Goal: Information Seeking & Learning: Learn about a topic

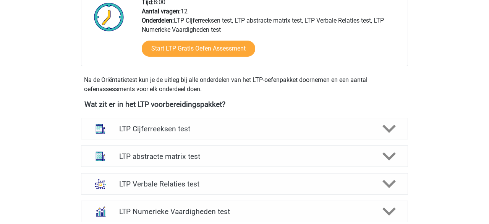
scroll to position [210, 0]
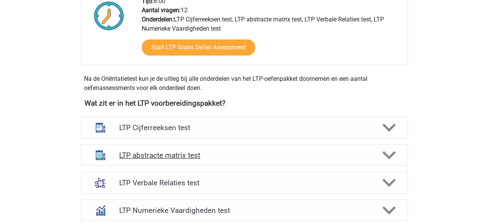
click at [395, 154] on icon at bounding box center [389, 154] width 13 height 13
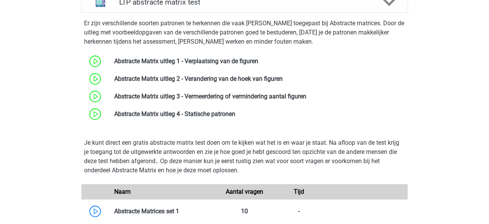
scroll to position [397, 0]
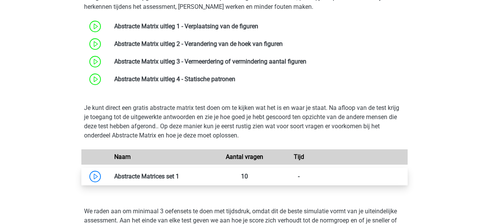
click at [179, 173] on link at bounding box center [179, 175] width 0 height 7
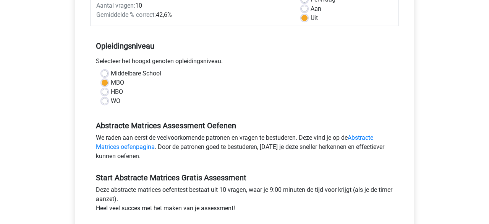
scroll to position [228, 0]
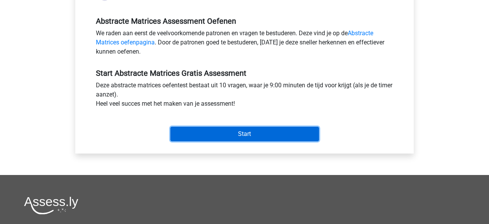
click at [205, 139] on input "Start" at bounding box center [245, 134] width 149 height 15
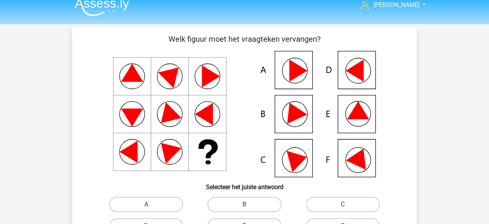
scroll to position [16, 0]
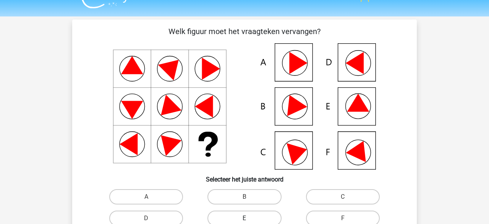
click at [257, 213] on label "E" at bounding box center [245, 217] width 74 height 15
click at [250, 218] on input "E" at bounding box center [247, 220] width 5 height 5
radio input "true"
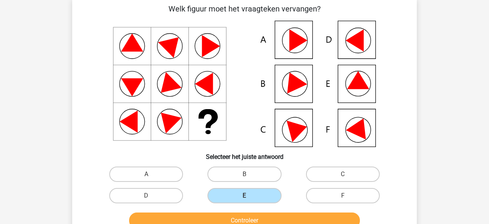
scroll to position [39, 0]
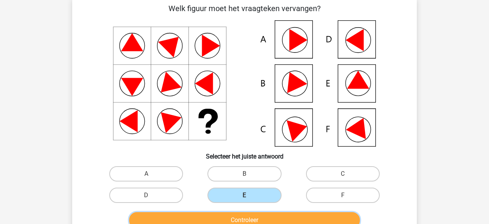
click at [257, 213] on button "Controleer" at bounding box center [244, 220] width 231 height 16
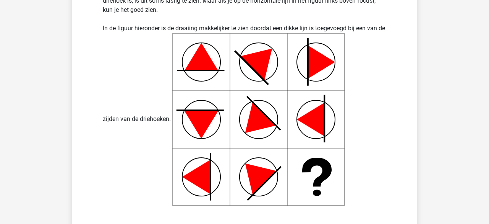
scroll to position [330, 0]
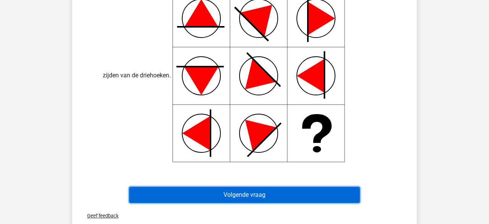
click at [249, 190] on button "Volgende vraag" at bounding box center [244, 195] width 231 height 16
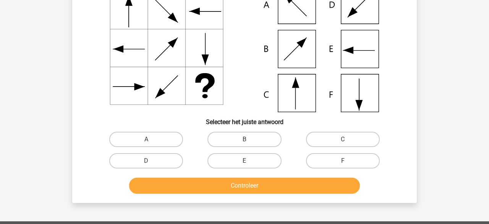
scroll to position [148, 0]
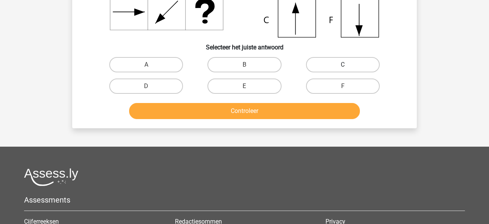
click at [335, 65] on label "C" at bounding box center [343, 64] width 74 height 15
click at [343, 65] on input "C" at bounding box center [345, 67] width 5 height 5
radio input "true"
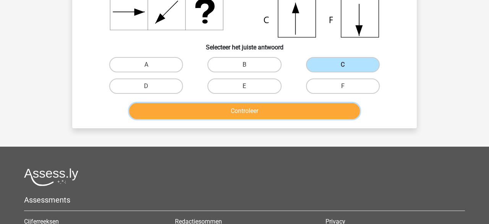
click at [271, 117] on button "Controleer" at bounding box center [244, 111] width 231 height 16
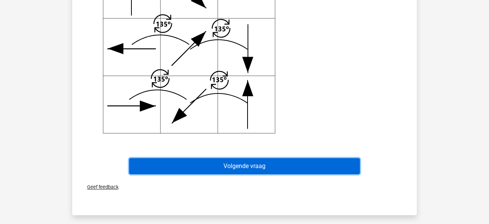
click at [246, 164] on button "Volgende vraag" at bounding box center [244, 166] width 231 height 16
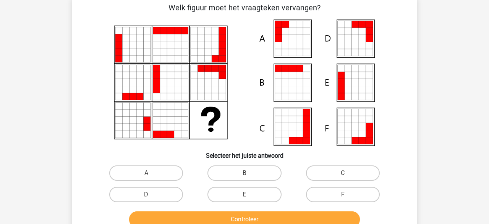
scroll to position [35, 0]
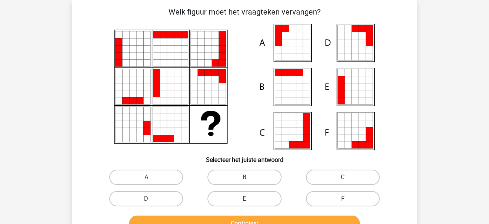
click at [274, 198] on label "E" at bounding box center [245, 198] width 74 height 15
click at [250, 198] on input "E" at bounding box center [247, 200] width 5 height 5
radio input "true"
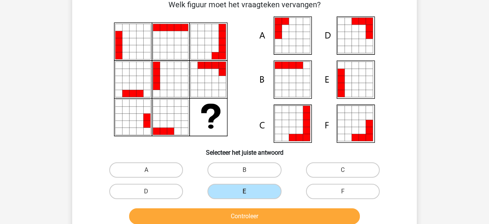
scroll to position [43, 0]
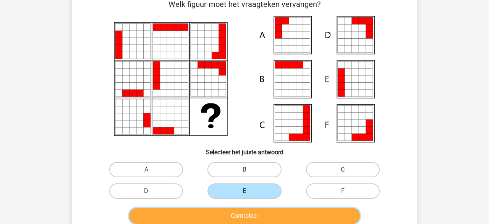
click at [276, 210] on button "Controleer" at bounding box center [244, 216] width 231 height 16
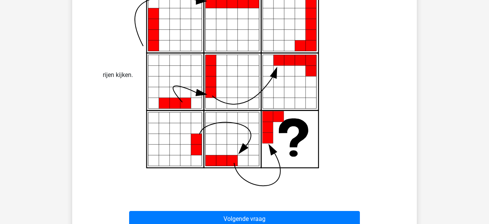
scroll to position [432, 0]
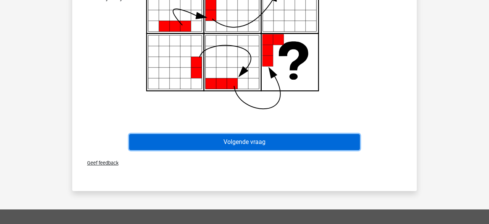
click at [218, 146] on button "Volgende vraag" at bounding box center [244, 142] width 231 height 16
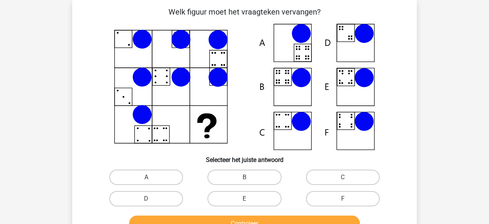
scroll to position [35, 0]
click at [247, 178] on input "B" at bounding box center [247, 179] width 5 height 5
radio input "true"
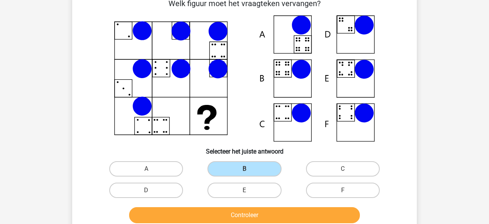
scroll to position [122, 0]
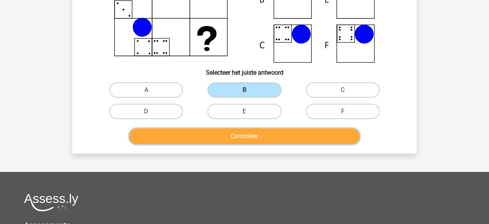
click at [258, 140] on button "Controleer" at bounding box center [244, 136] width 231 height 16
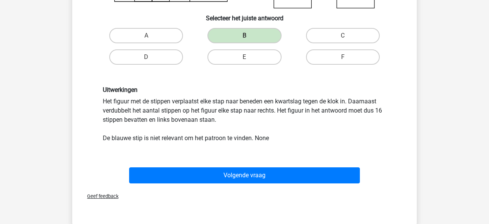
scroll to position [254, 0]
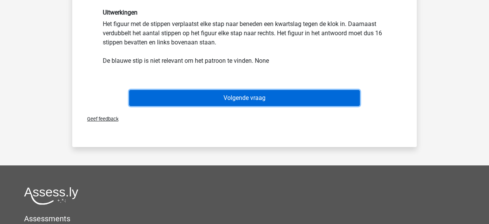
click at [209, 103] on button "Volgende vraag" at bounding box center [244, 98] width 231 height 16
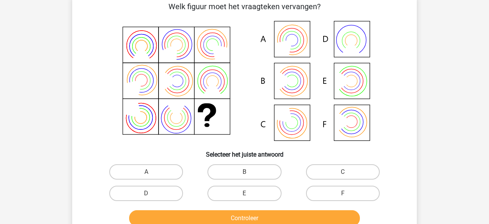
scroll to position [35, 0]
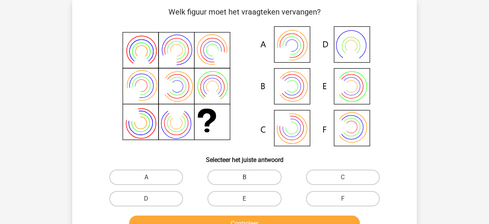
click at [255, 173] on label "B" at bounding box center [245, 176] width 74 height 15
click at [250, 177] on input "B" at bounding box center [247, 179] width 5 height 5
radio input "true"
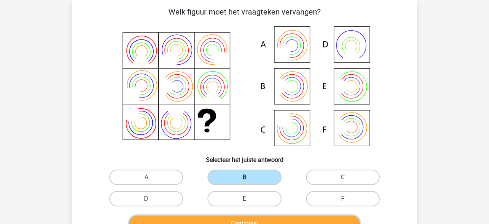
click at [257, 219] on button "Controleer" at bounding box center [244, 223] width 231 height 16
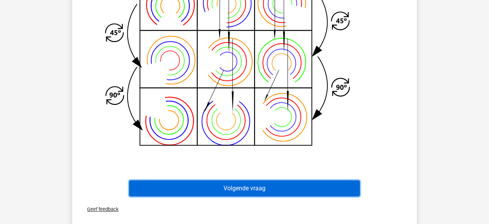
click at [248, 187] on button "Volgende vraag" at bounding box center [244, 188] width 231 height 16
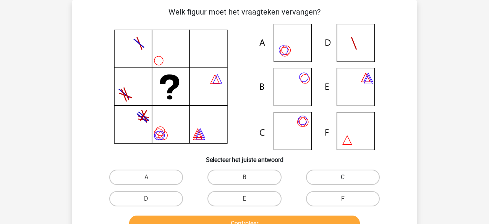
click at [334, 175] on label "C" at bounding box center [343, 176] width 74 height 15
click at [343, 177] on input "C" at bounding box center [345, 179] width 5 height 5
radio input "true"
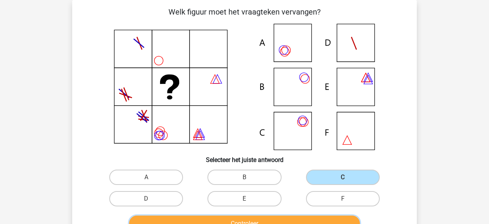
click at [280, 216] on button "Controleer" at bounding box center [244, 223] width 231 height 16
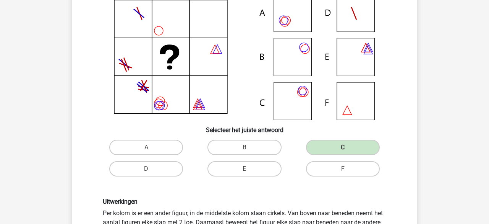
scroll to position [105, 0]
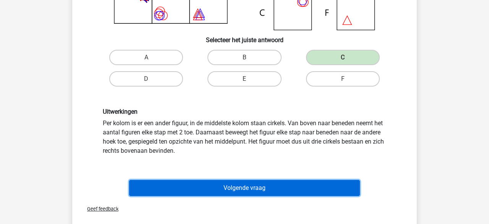
click at [216, 192] on button "Volgende vraag" at bounding box center [244, 188] width 231 height 16
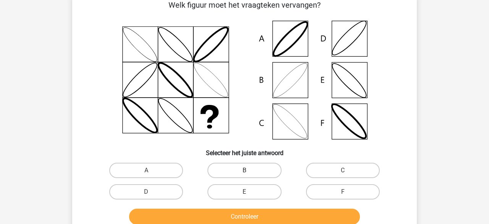
scroll to position [35, 0]
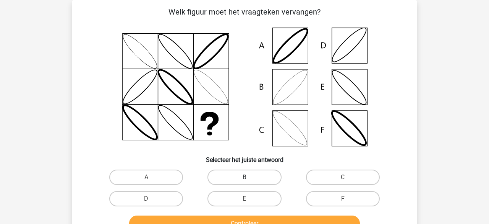
click at [249, 183] on label "B" at bounding box center [245, 176] width 74 height 15
click at [249, 182] on input "B" at bounding box center [247, 179] width 5 height 5
radio input "true"
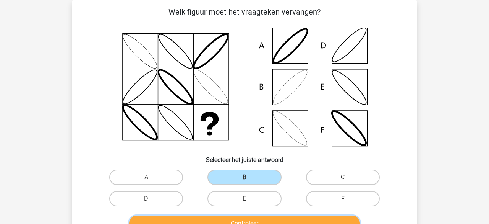
click at [253, 218] on button "Controleer" at bounding box center [244, 223] width 231 height 16
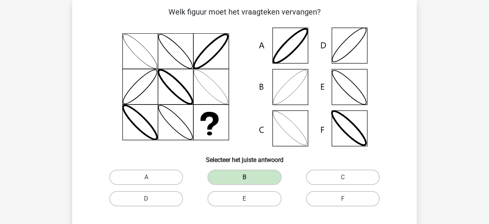
scroll to position [206, 0]
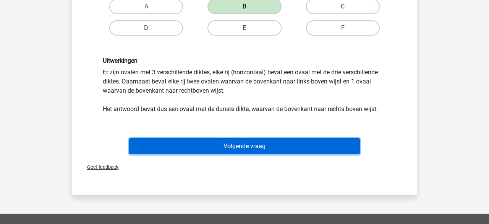
click at [243, 147] on button "Volgende vraag" at bounding box center [244, 146] width 231 height 16
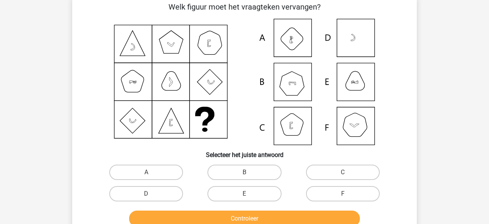
scroll to position [35, 0]
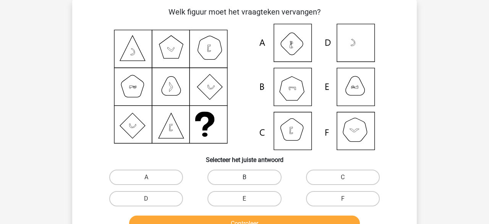
click at [239, 171] on label "B" at bounding box center [245, 176] width 74 height 15
click at [245, 177] on input "B" at bounding box center [247, 179] width 5 height 5
radio input "true"
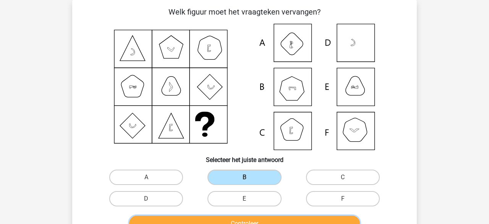
click at [241, 221] on button "Controleer" at bounding box center [244, 223] width 231 height 16
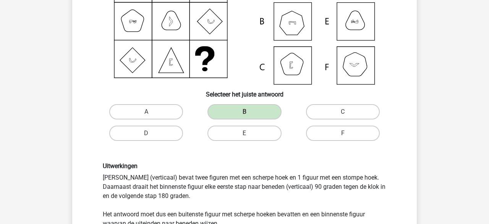
scroll to position [158, 0]
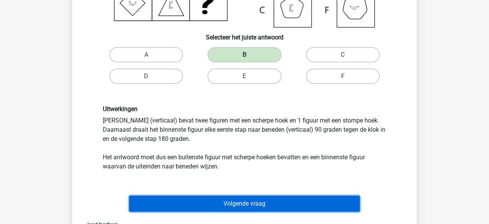
click at [238, 206] on button "Volgende vraag" at bounding box center [244, 203] width 231 height 16
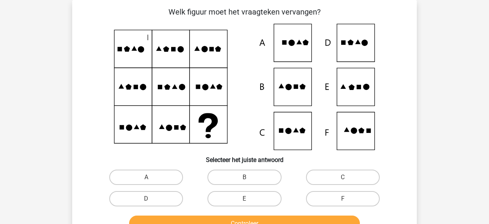
scroll to position [35, 0]
click at [212, 136] on icon at bounding box center [245, 87] width 308 height 126
click at [276, 201] on label "E" at bounding box center [245, 198] width 74 height 15
click at [250, 201] on input "E" at bounding box center [247, 200] width 5 height 5
radio input "true"
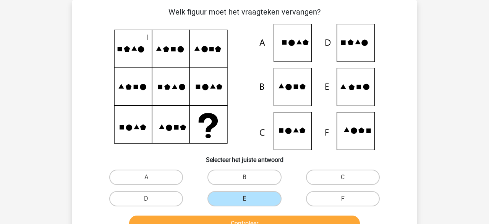
click at [272, 215] on div "Controleer" at bounding box center [245, 221] width 320 height 25
click at [271, 217] on button "Controleer" at bounding box center [244, 223] width 231 height 16
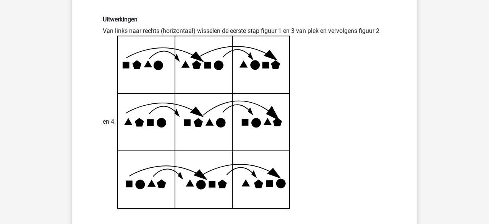
scroll to position [330, 0]
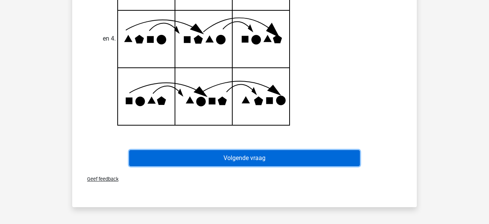
click at [263, 161] on button "Volgende vraag" at bounding box center [244, 158] width 231 height 16
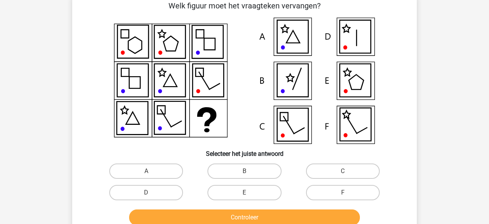
scroll to position [35, 0]
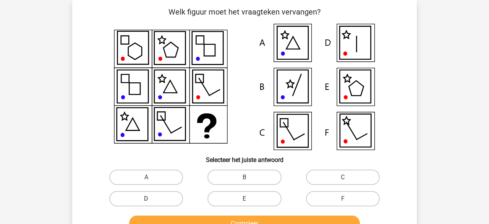
click at [146, 204] on label "D" at bounding box center [146, 198] width 74 height 15
click at [146, 203] on input "D" at bounding box center [148, 200] width 5 height 5
radio input "true"
click at [160, 213] on div "Controleer" at bounding box center [245, 221] width 320 height 25
click at [158, 215] on div "Controleer" at bounding box center [245, 221] width 320 height 25
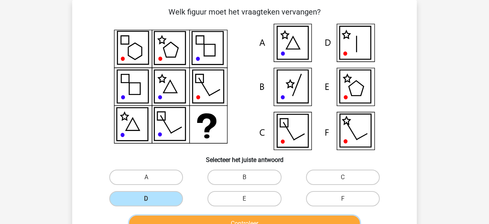
click at [158, 216] on button "Controleer" at bounding box center [244, 223] width 231 height 16
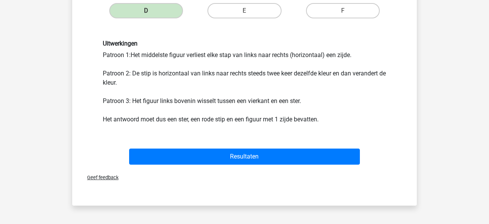
scroll to position [228, 0]
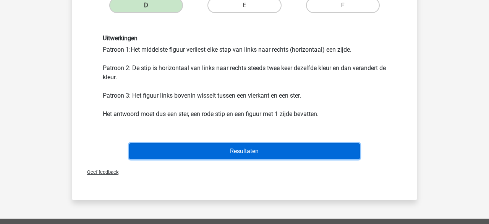
click at [262, 148] on button "Resultaten" at bounding box center [244, 151] width 231 height 16
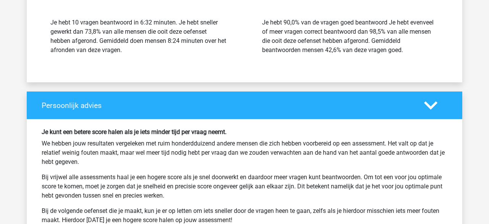
scroll to position [1096, 0]
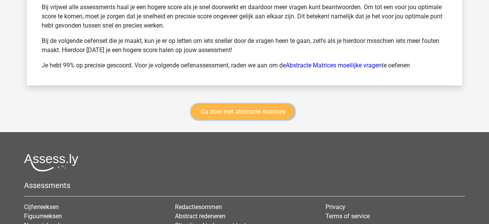
click at [257, 104] on link "Ga door met abstracte matrices" at bounding box center [243, 112] width 104 height 16
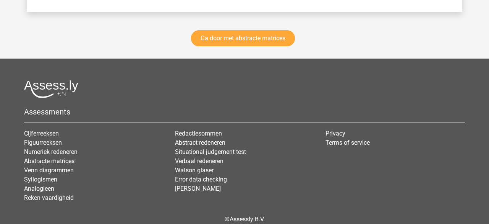
scroll to position [1165, 0]
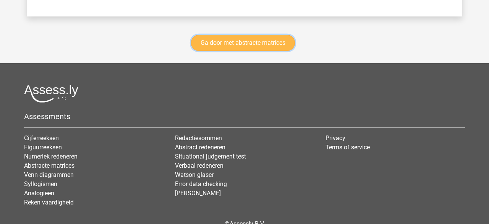
click at [249, 42] on link "Ga door met abstracte matrices" at bounding box center [243, 43] width 104 height 16
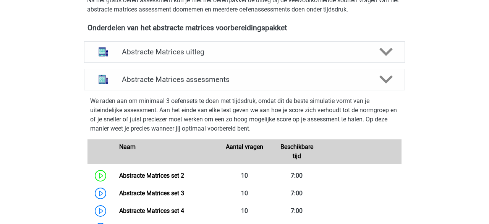
scroll to position [239, 0]
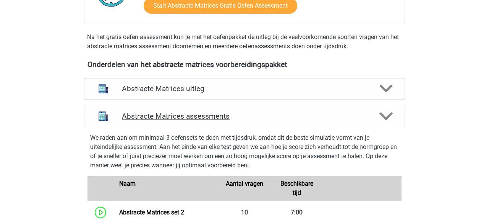
click at [389, 115] on polygon at bounding box center [386, 116] width 13 height 8
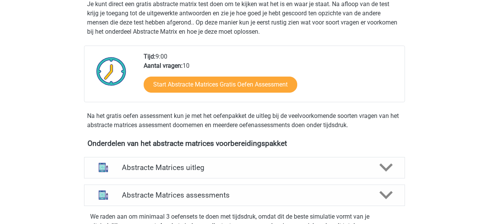
scroll to position [0, 0]
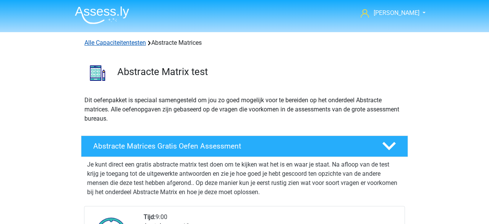
click at [113, 41] on link "Alle Capaciteitentesten" at bounding box center [116, 42] width 62 height 7
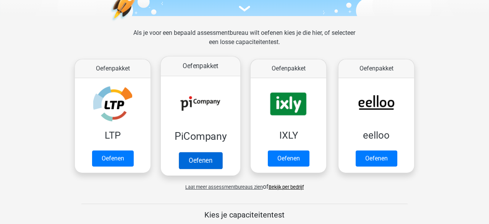
scroll to position [93, 0]
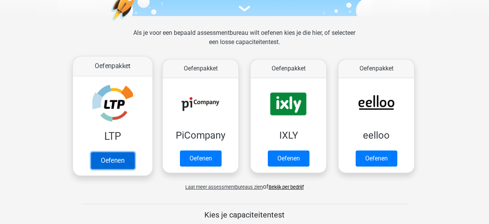
click at [109, 159] on link "Oefenen" at bounding box center [113, 160] width 44 height 17
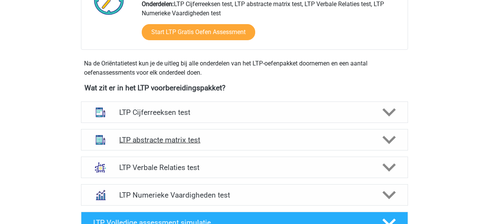
scroll to position [237, 0]
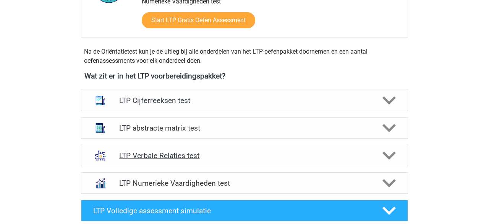
click at [388, 156] on polygon at bounding box center [389, 155] width 13 height 8
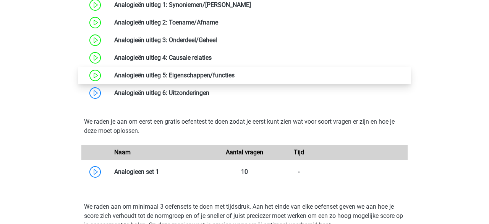
scroll to position [530, 0]
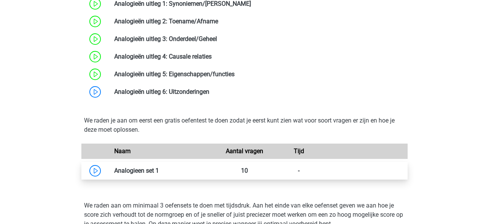
click at [159, 168] on link at bounding box center [159, 170] width 0 height 7
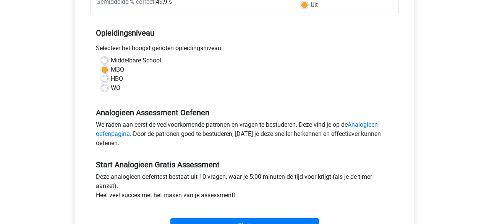
scroll to position [222, 0]
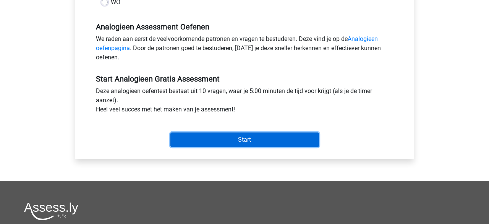
click at [199, 141] on input "Start" at bounding box center [245, 139] width 149 height 15
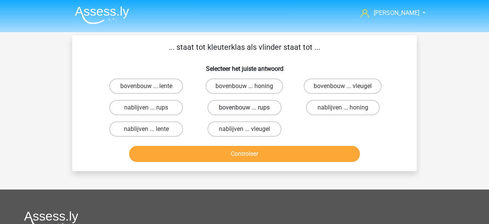
click at [241, 111] on label "bovenbouw ... rups" at bounding box center [245, 107] width 74 height 15
click at [245, 111] on input "bovenbouw ... rups" at bounding box center [247, 109] width 5 height 5
radio input "true"
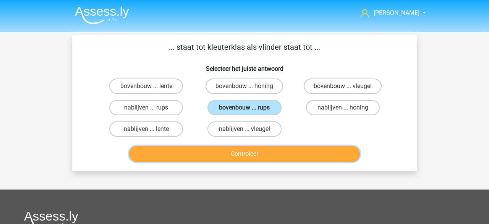
click at [239, 150] on button "Controleer" at bounding box center [244, 154] width 231 height 16
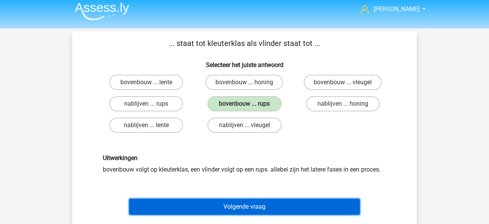
click at [228, 208] on button "Volgende vraag" at bounding box center [244, 206] width 231 height 16
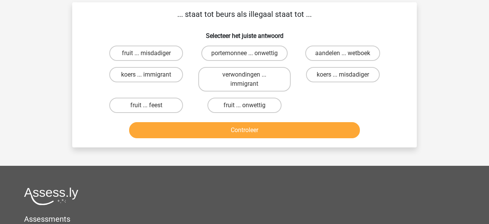
scroll to position [35, 0]
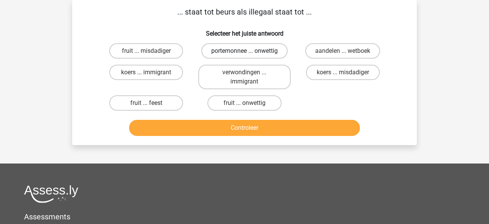
click at [237, 52] on label "portemonnee ... onwettig" at bounding box center [245, 50] width 86 height 15
click at [245, 52] on input "portemonnee ... onwettig" at bounding box center [247, 53] width 5 height 5
radio input "true"
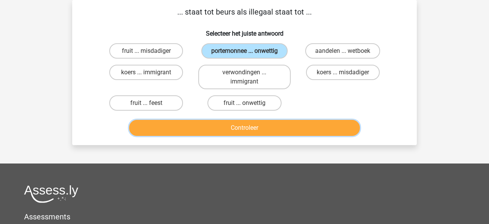
click at [242, 126] on button "Controleer" at bounding box center [244, 128] width 231 height 16
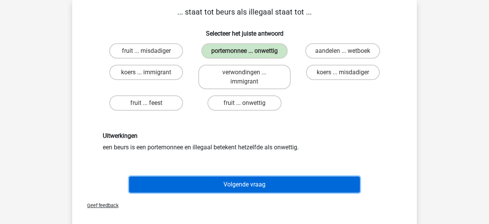
click at [207, 188] on button "Volgende vraag" at bounding box center [244, 184] width 231 height 16
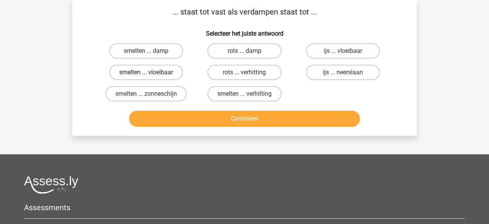
click at [154, 74] on label "smelten ... vloeibaar" at bounding box center [146, 72] width 74 height 15
click at [151, 74] on input "smelten ... vloeibaar" at bounding box center [148, 74] width 5 height 5
radio input "true"
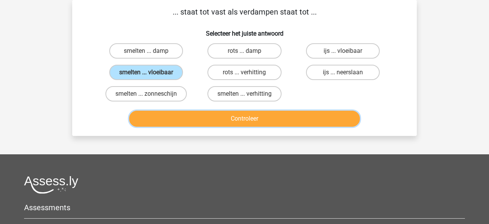
click at [188, 117] on button "Controleer" at bounding box center [244, 119] width 231 height 16
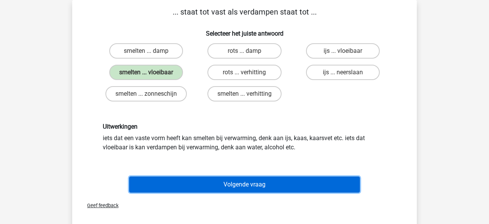
click at [216, 185] on button "Volgende vraag" at bounding box center [244, 184] width 231 height 16
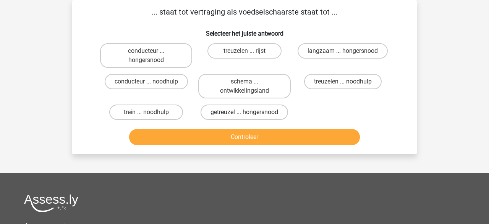
click at [245, 111] on label "getreuzel ... hongersnood" at bounding box center [245, 111] width 88 height 15
click at [245, 112] on input "getreuzel ... hongersnood" at bounding box center [247, 114] width 5 height 5
radio input "true"
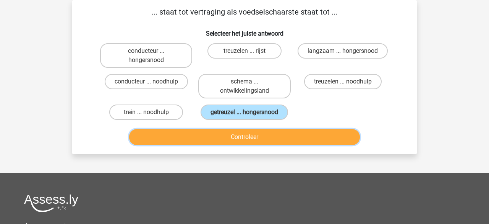
click at [231, 137] on button "Controleer" at bounding box center [244, 137] width 231 height 16
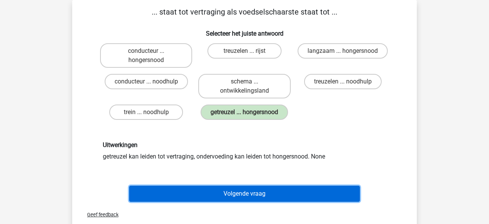
click at [222, 194] on button "Volgende vraag" at bounding box center [244, 193] width 231 height 16
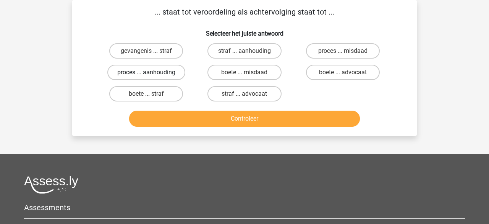
click at [160, 73] on label "proces ... aanhouding" at bounding box center [146, 72] width 78 height 15
click at [151, 73] on input "proces ... aanhouding" at bounding box center [148, 74] width 5 height 5
radio input "true"
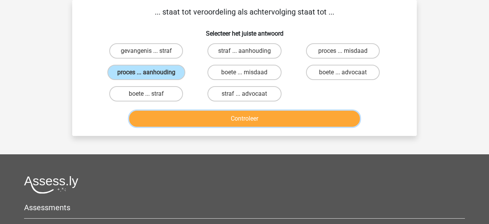
click at [181, 112] on button "Controleer" at bounding box center [244, 119] width 231 height 16
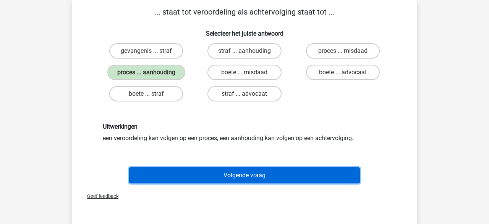
click at [195, 170] on button "Volgende vraag" at bounding box center [244, 175] width 231 height 16
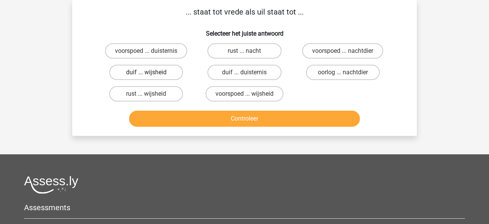
click at [169, 78] on label "duif ... wijsheid" at bounding box center [146, 72] width 74 height 15
click at [151, 77] on input "duif ... wijsheid" at bounding box center [148, 74] width 5 height 5
radio input "true"
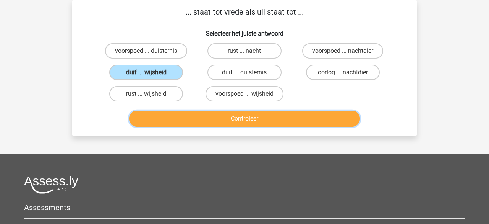
click at [185, 112] on button "Controleer" at bounding box center [244, 119] width 231 height 16
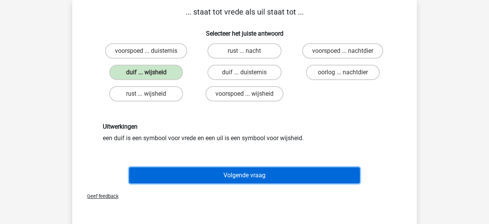
click at [202, 177] on button "Volgende vraag" at bounding box center [244, 175] width 231 height 16
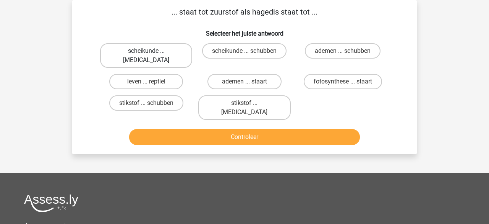
click at [159, 52] on label "scheikunde ... krokodil" at bounding box center [146, 55] width 92 height 24
click at [151, 52] on input "scheikunde ... krokodil" at bounding box center [148, 53] width 5 height 5
radio input "true"
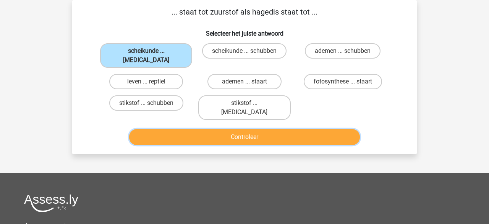
click at [174, 129] on button "Controleer" at bounding box center [244, 137] width 231 height 16
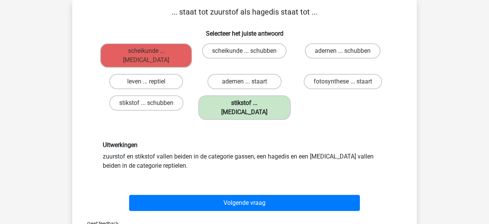
click at [232, 96] on label "stikstof ... krokodil" at bounding box center [244, 107] width 92 height 24
click at [232, 97] on label "stikstof ... krokodil" at bounding box center [244, 107] width 92 height 24
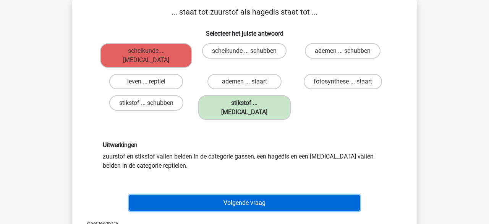
click at [228, 195] on button "Volgende vraag" at bounding box center [244, 203] width 231 height 16
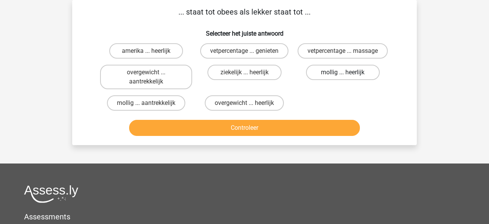
click at [326, 75] on label "mollig ... heerlijk" at bounding box center [343, 72] width 74 height 15
click at [343, 75] on input "mollig ... heerlijk" at bounding box center [345, 74] width 5 height 5
radio input "true"
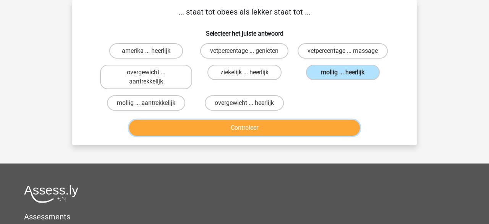
click at [256, 131] on button "Controleer" at bounding box center [244, 128] width 231 height 16
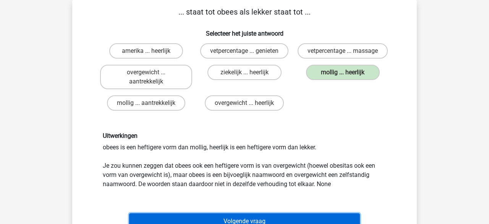
click at [239, 220] on button "Volgende vraag" at bounding box center [244, 221] width 231 height 16
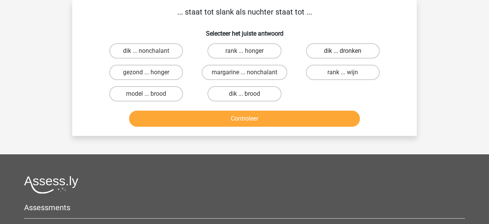
click at [320, 47] on label "dik ... dronken" at bounding box center [343, 50] width 74 height 15
click at [343, 51] on input "dik ... dronken" at bounding box center [345, 53] width 5 height 5
radio input "true"
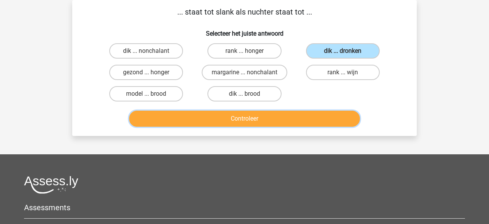
click at [265, 119] on button "Controleer" at bounding box center [244, 119] width 231 height 16
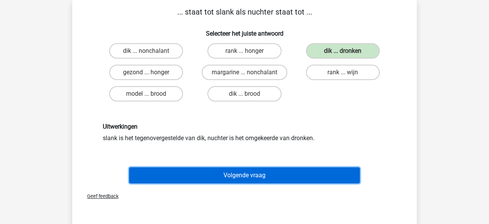
click at [219, 175] on button "Volgende vraag" at bounding box center [244, 175] width 231 height 16
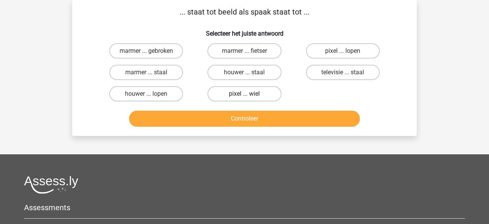
click at [234, 96] on label "pixel ... wiel" at bounding box center [245, 93] width 74 height 15
click at [245, 96] on input "pixel ... wiel" at bounding box center [247, 96] width 5 height 5
radio input "true"
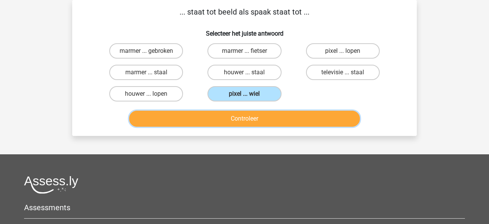
click at [236, 113] on button "Controleer" at bounding box center [244, 119] width 231 height 16
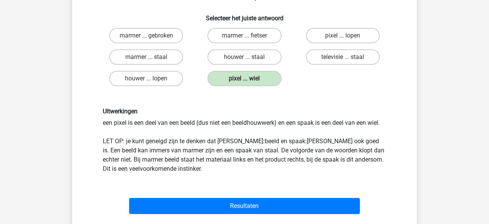
scroll to position [64, 0]
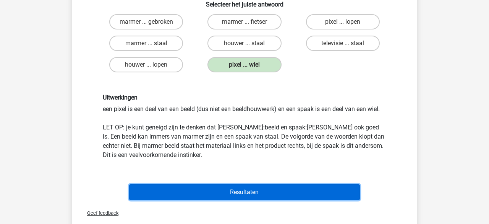
click at [224, 188] on button "Resultaten" at bounding box center [244, 192] width 231 height 16
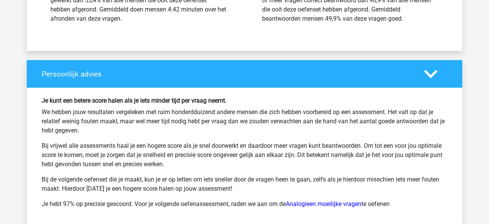
scroll to position [1068, 0]
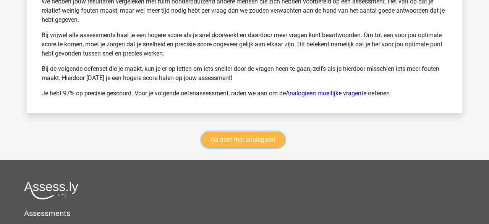
click at [252, 138] on link "Ga door met analogieen" at bounding box center [244, 140] width 84 height 16
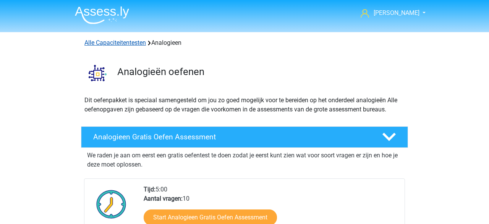
click at [131, 46] on link "Alle Capaciteitentesten" at bounding box center [116, 42] width 62 height 7
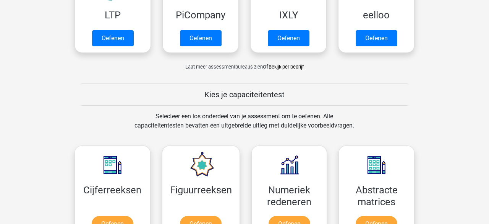
scroll to position [191, 0]
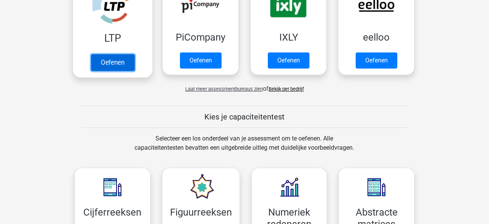
click at [123, 60] on link "Oefenen" at bounding box center [113, 62] width 44 height 17
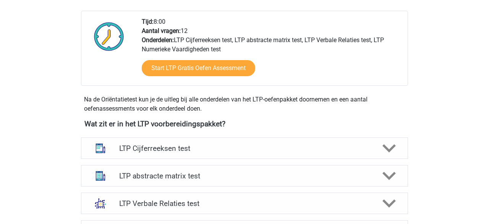
scroll to position [259, 0]
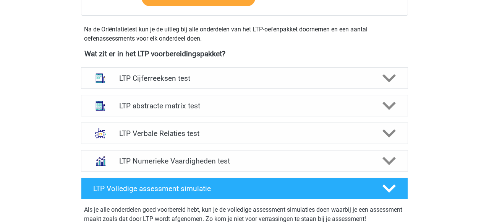
click at [390, 106] on polygon at bounding box center [389, 106] width 13 height 8
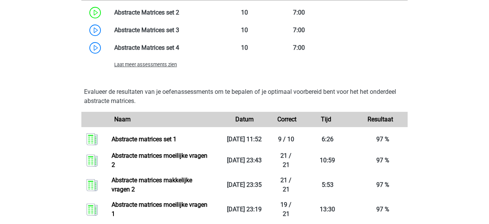
scroll to position [654, 0]
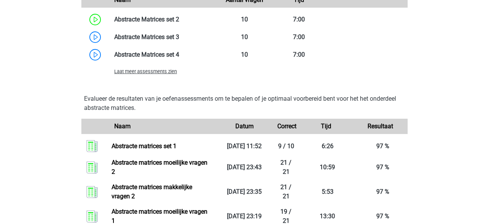
click at [166, 73] on span "Laat meer assessments zien" at bounding box center [145, 71] width 63 height 6
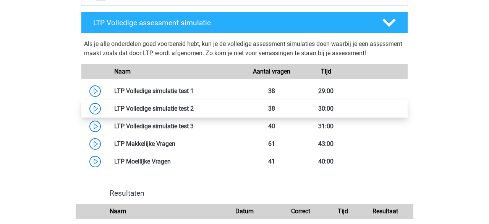
scroll to position [1643, 0]
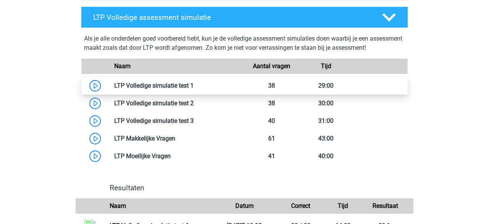
click at [194, 86] on link at bounding box center [194, 85] width 0 height 7
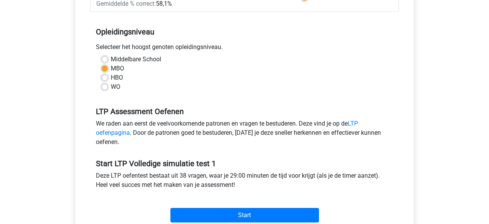
scroll to position [143, 0]
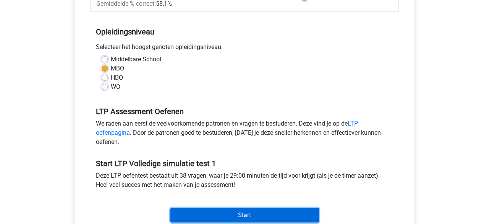
click at [189, 211] on input "Start" at bounding box center [245, 215] width 149 height 15
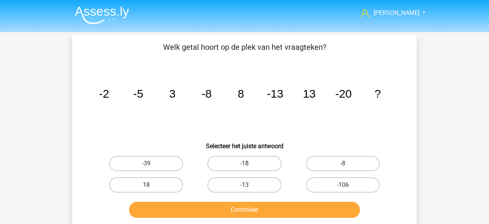
click at [226, 168] on label "-18" at bounding box center [245, 163] width 74 height 15
click at [245, 168] on input "-18" at bounding box center [247, 165] width 5 height 5
radio input "true"
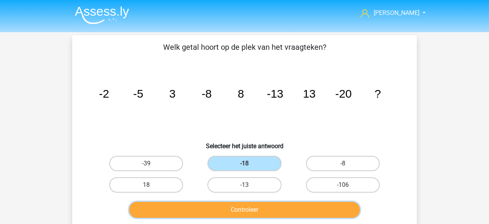
click at [225, 211] on button "Controleer" at bounding box center [244, 210] width 231 height 16
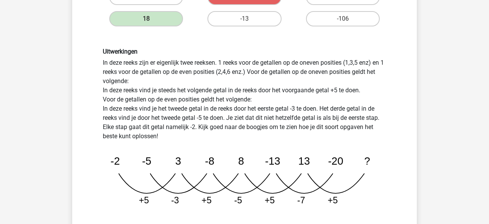
scroll to position [215, 0]
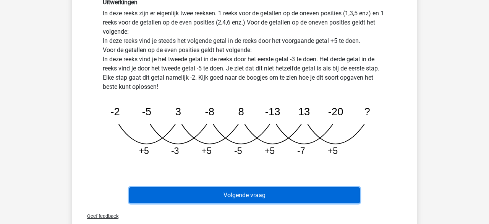
click at [228, 194] on button "Volgende vraag" at bounding box center [244, 195] width 231 height 16
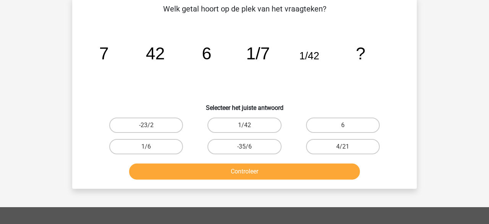
scroll to position [35, 0]
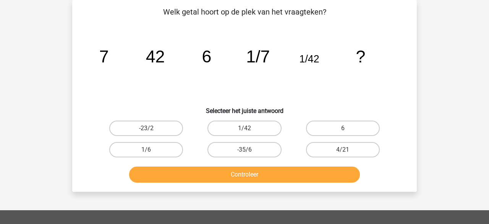
click at [184, 149] on div "1/6" at bounding box center [146, 149] width 92 height 15
click at [181, 152] on label "1/6" at bounding box center [146, 149] width 74 height 15
click at [151, 152] on input "1/6" at bounding box center [148, 152] width 5 height 5
radio input "true"
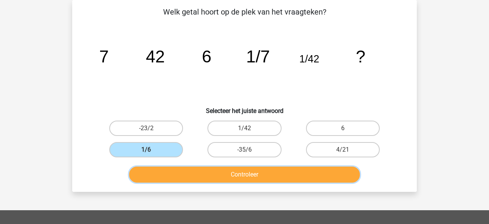
click at [192, 166] on button "Controleer" at bounding box center [244, 174] width 231 height 16
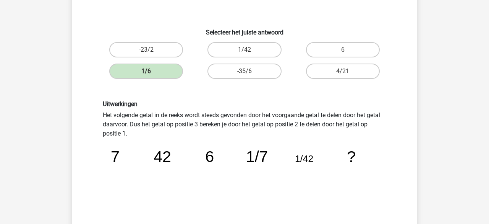
scroll to position [194, 0]
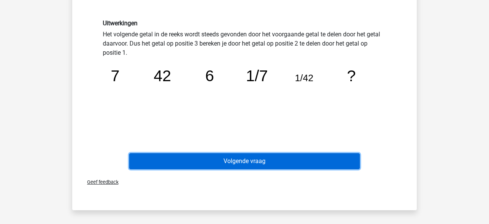
click at [206, 166] on button "Volgende vraag" at bounding box center [244, 161] width 231 height 16
click at [207, 160] on button "Volgende vraag" at bounding box center [244, 161] width 231 height 16
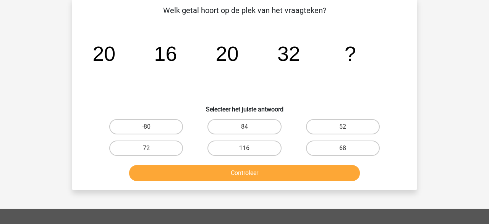
scroll to position [35, 0]
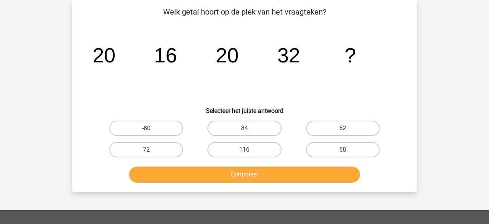
click at [322, 129] on label "52" at bounding box center [343, 127] width 74 height 15
click at [343, 129] on input "52" at bounding box center [345, 130] width 5 height 5
radio input "true"
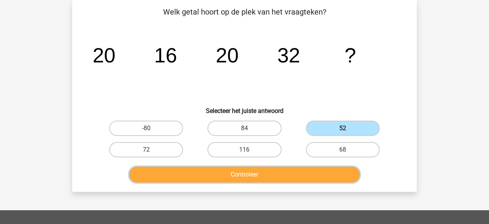
click at [270, 177] on button "Controleer" at bounding box center [244, 174] width 231 height 16
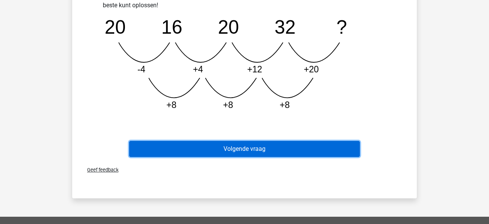
click at [234, 144] on button "Volgende vraag" at bounding box center [244, 149] width 231 height 16
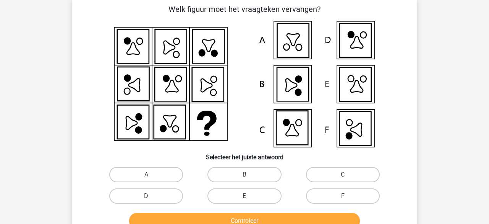
scroll to position [43, 0]
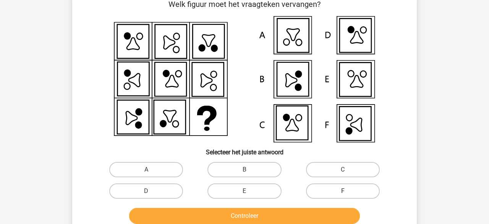
click at [338, 190] on label "F" at bounding box center [343, 190] width 74 height 15
click at [343, 191] on input "F" at bounding box center [345, 193] width 5 height 5
radio input "true"
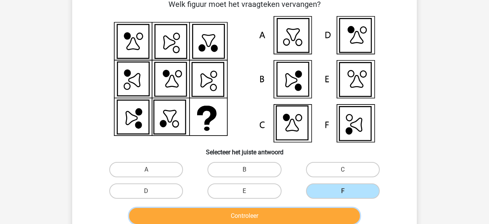
click at [307, 210] on button "Controleer" at bounding box center [244, 216] width 231 height 16
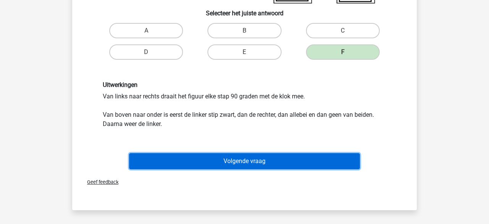
click at [208, 158] on button "Volgende vraag" at bounding box center [244, 161] width 231 height 16
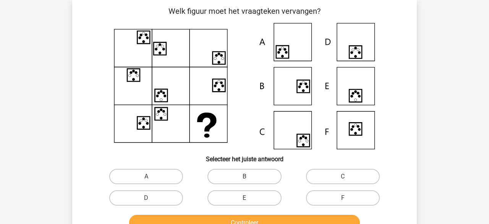
scroll to position [35, 0]
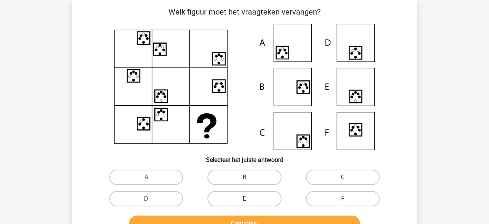
click at [237, 200] on label "E" at bounding box center [245, 198] width 74 height 15
click at [245, 200] on input "E" at bounding box center [247, 200] width 5 height 5
radio input "true"
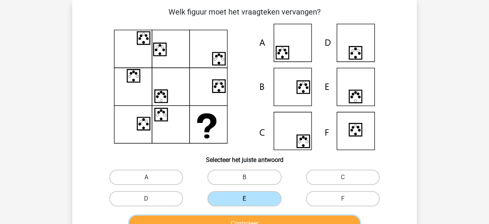
click at [242, 219] on button "Controleer" at bounding box center [244, 223] width 231 height 16
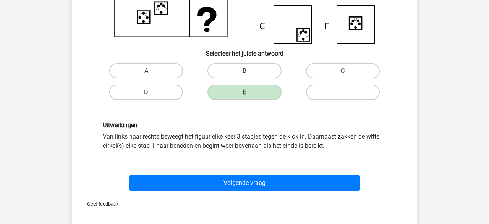
scroll to position [183, 0]
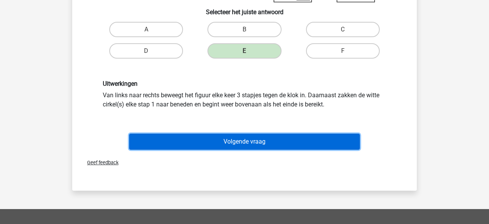
click at [228, 146] on button "Volgende vraag" at bounding box center [244, 141] width 231 height 16
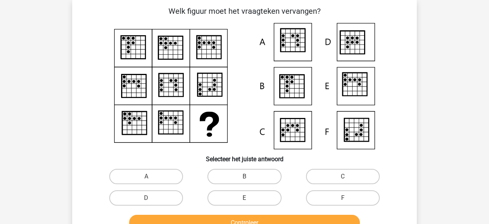
scroll to position [35, 0]
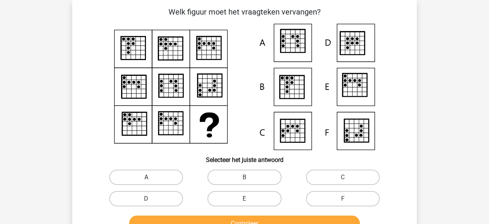
click at [172, 175] on label "A" at bounding box center [146, 176] width 74 height 15
click at [151, 177] on input "A" at bounding box center [148, 179] width 5 height 5
radio input "true"
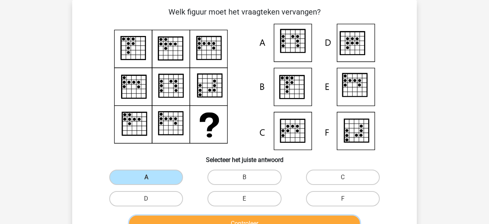
click at [190, 216] on button "Controleer" at bounding box center [244, 223] width 231 height 16
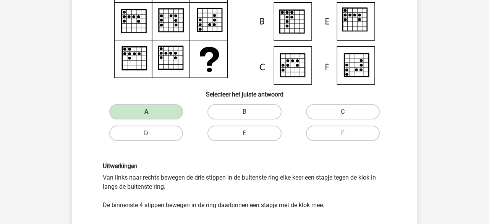
scroll to position [120, 0]
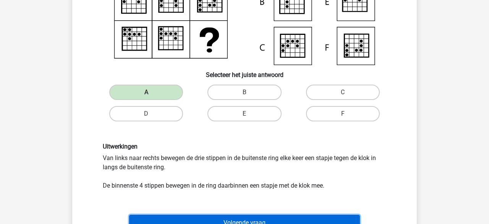
click at [208, 218] on button "Volgende vraag" at bounding box center [244, 223] width 231 height 16
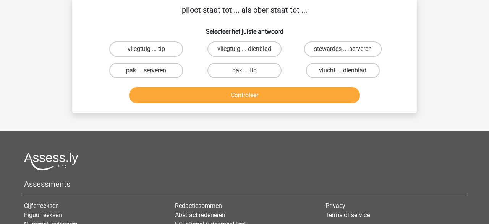
scroll to position [35, 0]
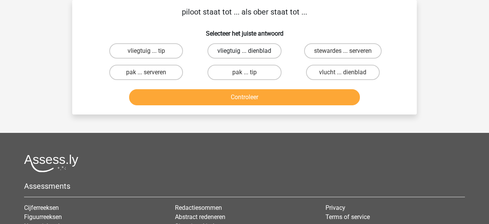
click at [229, 56] on label "vliegtuig ... dienblad" at bounding box center [245, 50] width 74 height 15
click at [245, 56] on input "vliegtuig ... dienblad" at bounding box center [247, 53] width 5 height 5
radio input "true"
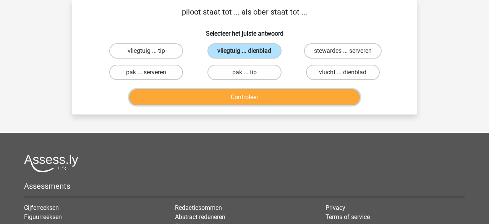
click at [228, 92] on button "Controleer" at bounding box center [244, 97] width 231 height 16
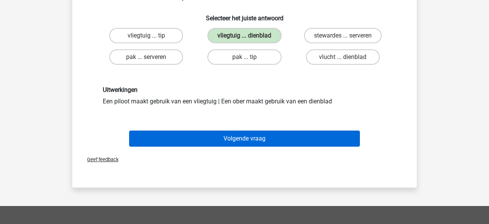
scroll to position [66, 0]
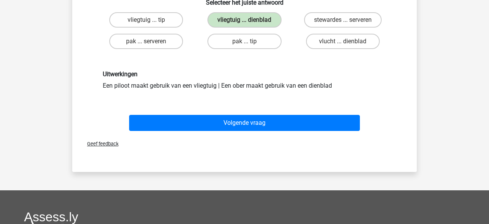
click at [220, 113] on div "Volgende vraag" at bounding box center [245, 121] width 320 height 25
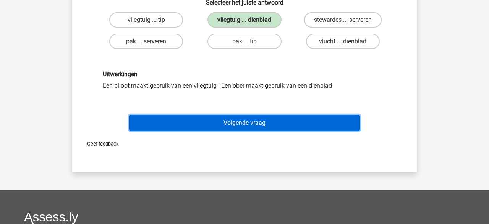
click at [219, 122] on button "Volgende vraag" at bounding box center [244, 123] width 231 height 16
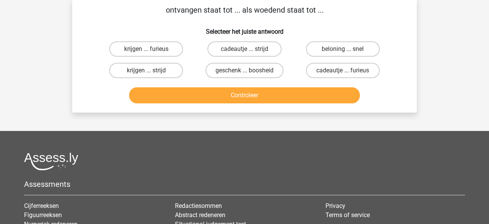
scroll to position [35, 0]
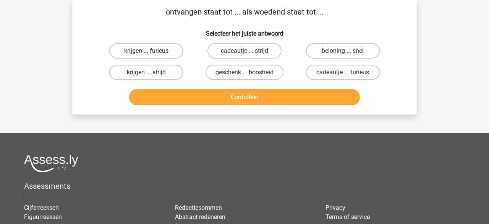
click at [171, 53] on label "krijgen ... furieus" at bounding box center [146, 50] width 74 height 15
click at [151, 53] on input "krijgen ... furieus" at bounding box center [148, 53] width 5 height 5
radio input "true"
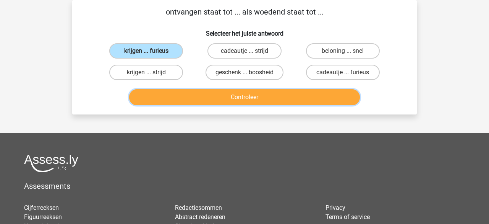
click at [193, 94] on button "Controleer" at bounding box center [244, 97] width 231 height 16
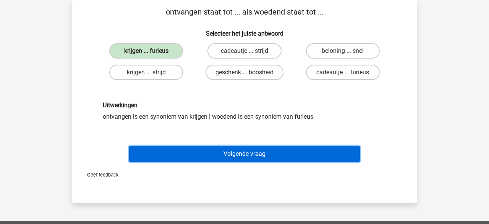
click at [200, 148] on button "Volgende vraag" at bounding box center [244, 154] width 231 height 16
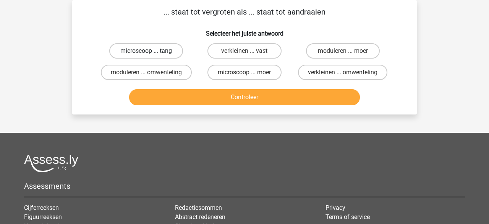
click at [162, 57] on label "microscoop ... tang" at bounding box center [146, 50] width 74 height 15
click at [151, 56] on input "microscoop ... tang" at bounding box center [148, 53] width 5 height 5
radio input "true"
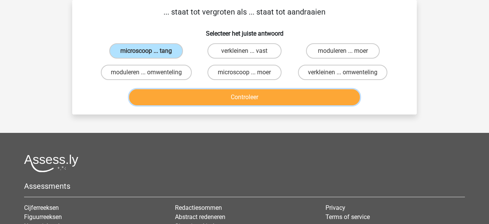
click at [186, 93] on button "Controleer" at bounding box center [244, 97] width 231 height 16
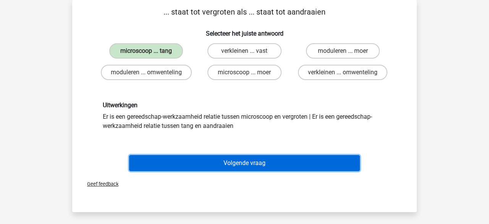
click at [242, 158] on button "Volgende vraag" at bounding box center [244, 163] width 231 height 16
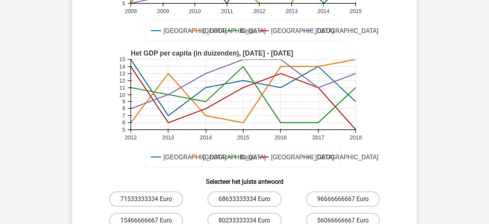
scroll to position [226, 0]
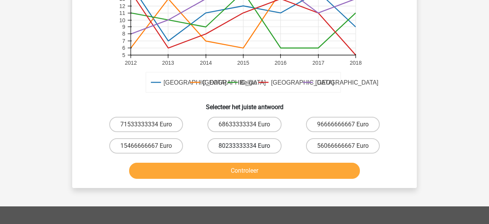
click at [250, 138] on label "80233333334 Euro" at bounding box center [245, 145] width 74 height 15
click at [250, 146] on input "80233333334 Euro" at bounding box center [247, 148] width 5 height 5
radio input "true"
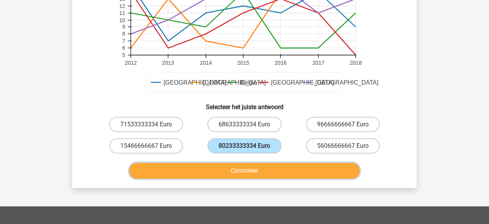
click at [238, 163] on button "Controleer" at bounding box center [244, 171] width 231 height 16
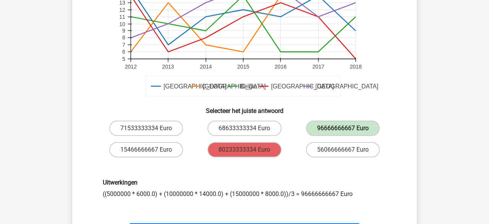
scroll to position [224, 0]
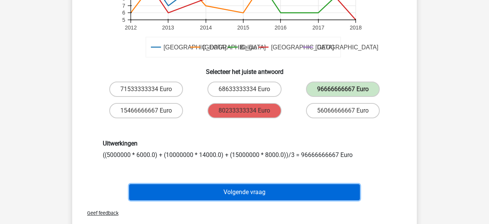
scroll to position [269, 0]
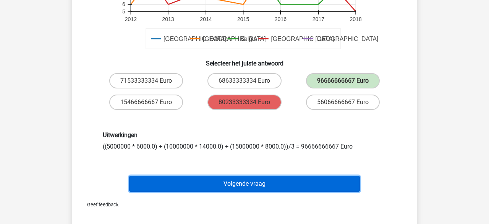
click at [234, 176] on button "Volgende vraag" at bounding box center [244, 184] width 231 height 16
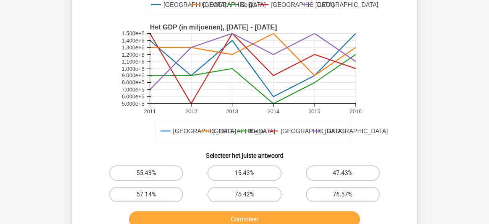
scroll to position [210, 0]
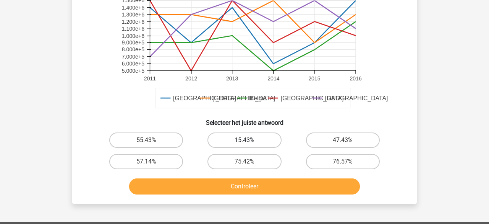
click at [234, 141] on label "15.43%" at bounding box center [245, 139] width 74 height 15
click at [245, 141] on input "15.43%" at bounding box center [247, 142] width 5 height 5
radio input "true"
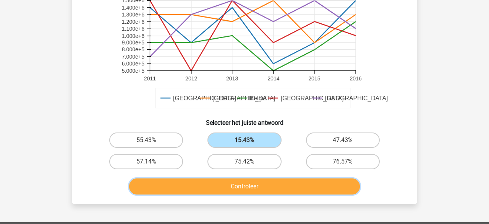
click at [224, 187] on button "Controleer" at bounding box center [244, 186] width 231 height 16
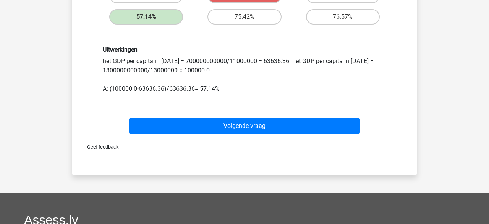
scroll to position [356, 0]
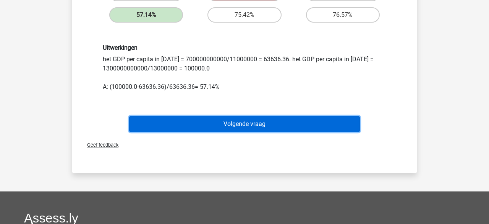
click at [223, 121] on button "Volgende vraag" at bounding box center [244, 124] width 231 height 16
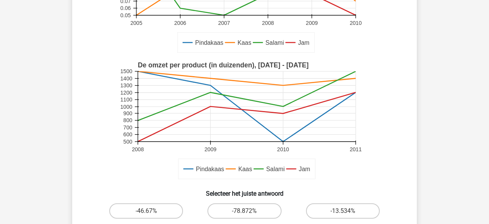
scroll to position [148, 0]
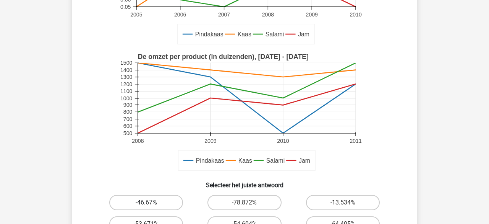
click at [170, 202] on label "-46.67%" at bounding box center [146, 202] width 74 height 15
click at [151, 202] on input "-46.67%" at bounding box center [148, 204] width 5 height 5
radio input "true"
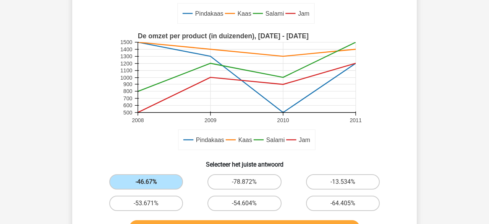
scroll to position [181, 0]
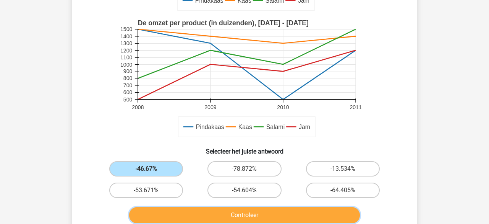
click at [182, 208] on button "Controleer" at bounding box center [244, 215] width 231 height 16
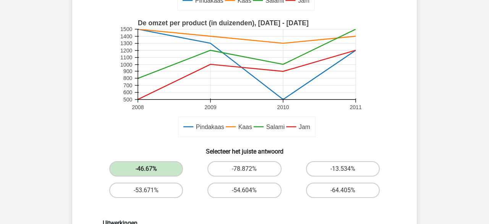
scroll to position [265, 0]
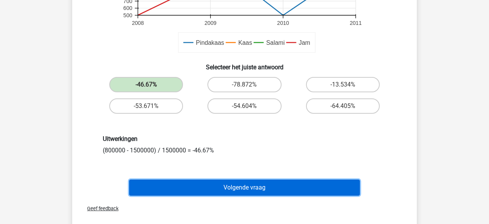
click at [199, 189] on button "Volgende vraag" at bounding box center [244, 187] width 231 height 16
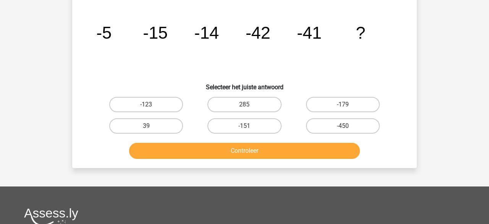
scroll to position [35, 0]
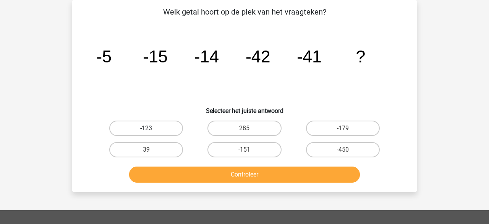
click at [163, 133] on label "-123" at bounding box center [146, 127] width 74 height 15
click at [151, 133] on input "-123" at bounding box center [148, 130] width 5 height 5
radio input "true"
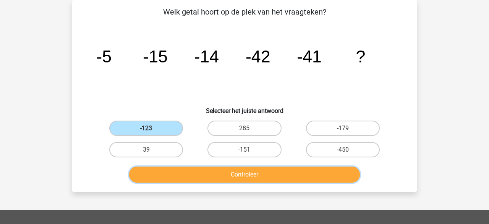
click at [162, 171] on button "Controleer" at bounding box center [244, 174] width 231 height 16
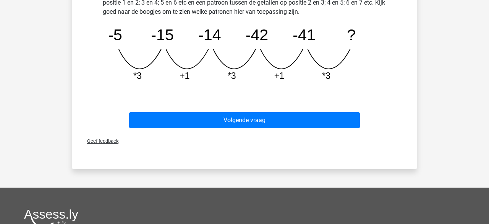
scroll to position [244, 0]
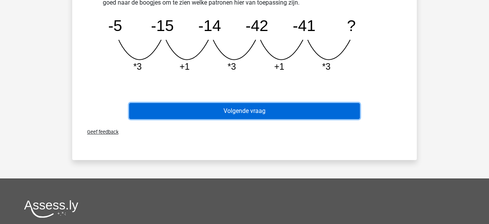
click at [242, 112] on button "Volgende vraag" at bounding box center [244, 111] width 231 height 16
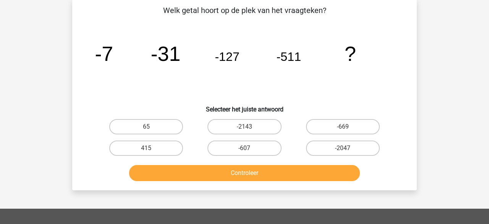
scroll to position [35, 0]
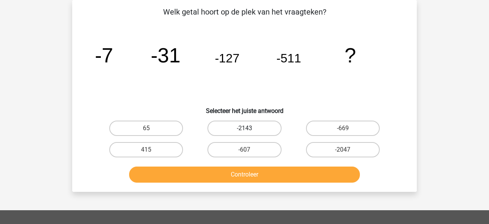
click at [250, 128] on label "-2143" at bounding box center [245, 127] width 74 height 15
click at [250, 128] on input "-2143" at bounding box center [247, 130] width 5 height 5
radio input "true"
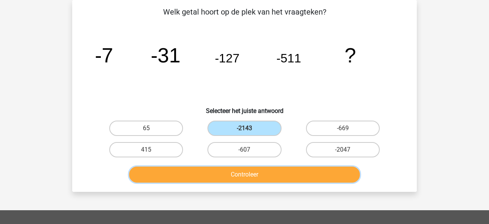
click at [244, 176] on button "Controleer" at bounding box center [244, 174] width 231 height 16
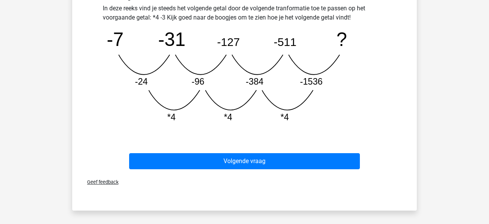
scroll to position [221, 0]
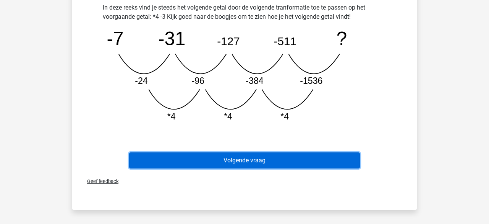
click at [250, 159] on button "Volgende vraag" at bounding box center [244, 160] width 231 height 16
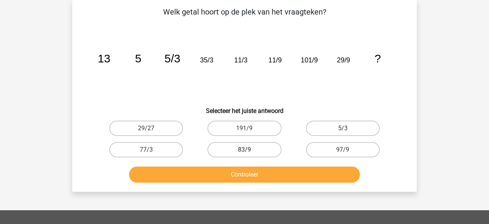
scroll to position [35, 0]
click at [145, 132] on label "29/27" at bounding box center [146, 127] width 74 height 15
click at [146, 132] on input "29/27" at bounding box center [148, 130] width 5 height 5
radio input "true"
click at [174, 187] on div "Welk getal hoort op de plek van het vraagteken? image/svg+xml 13 5 5/3 35/3 11/…" at bounding box center [244, 96] width 345 height 192
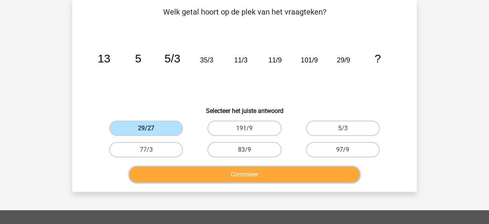
click at [175, 180] on button "Controleer" at bounding box center [244, 174] width 231 height 16
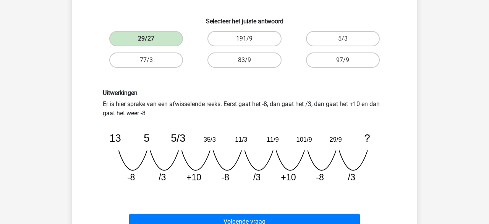
scroll to position [151, 0]
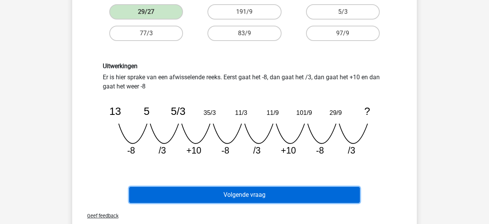
click at [214, 192] on button "Volgende vraag" at bounding box center [244, 195] width 231 height 16
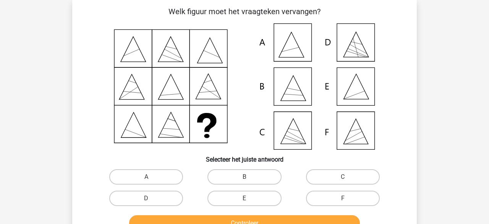
scroll to position [35, 0]
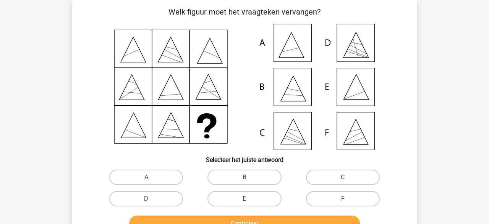
click at [256, 193] on label "E" at bounding box center [245, 198] width 74 height 15
click at [250, 198] on input "E" at bounding box center [247, 200] width 5 height 5
radio input "true"
click at [256, 194] on label "E" at bounding box center [245, 198] width 74 height 15
click at [250, 198] on input "E" at bounding box center [247, 200] width 5 height 5
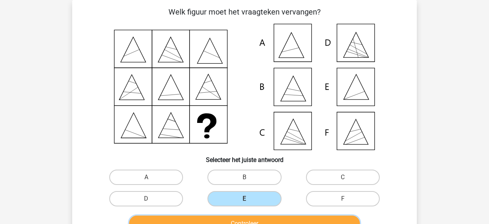
click at [258, 216] on button "Controleer" at bounding box center [244, 223] width 231 height 16
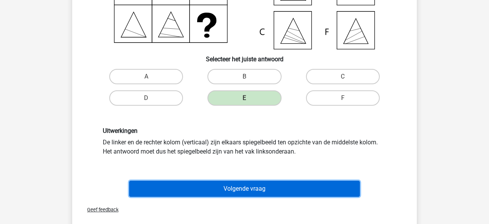
click at [258, 182] on button "Volgende vraag" at bounding box center [244, 188] width 231 height 16
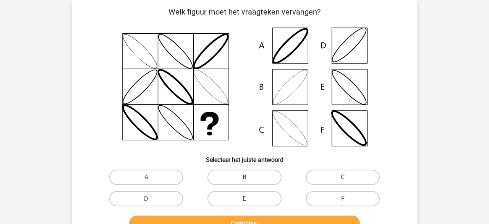
click at [250, 172] on label "B" at bounding box center [245, 176] width 74 height 15
click at [250, 177] on input "B" at bounding box center [247, 179] width 5 height 5
radio input "true"
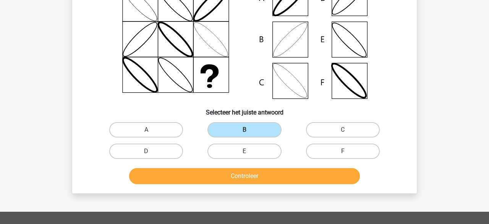
scroll to position [83, 0]
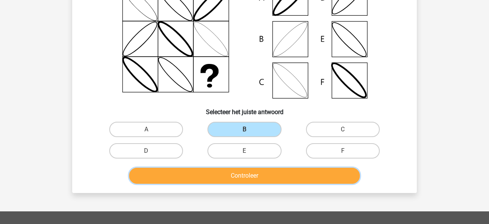
click at [253, 178] on button "Controleer" at bounding box center [244, 175] width 231 height 16
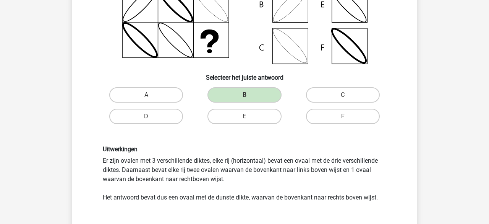
scroll to position [136, 0]
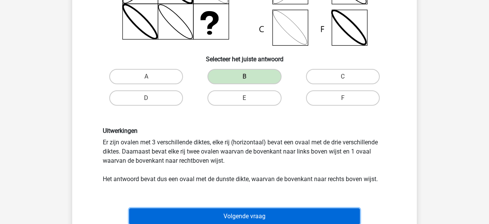
click at [240, 210] on button "Volgende vraag" at bounding box center [244, 216] width 231 height 16
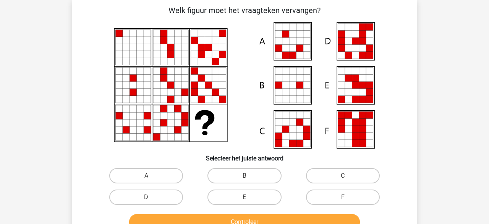
scroll to position [35, 0]
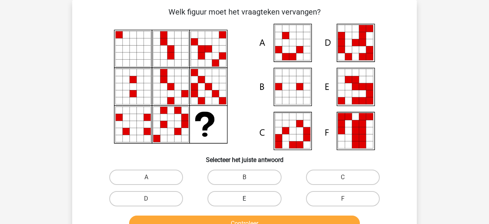
click at [237, 198] on label "E" at bounding box center [245, 198] width 74 height 15
click at [245, 198] on input "E" at bounding box center [247, 200] width 5 height 5
radio input "true"
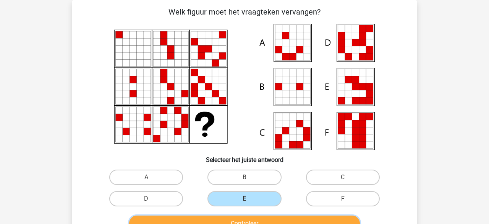
click at [244, 218] on button "Controleer" at bounding box center [244, 223] width 231 height 16
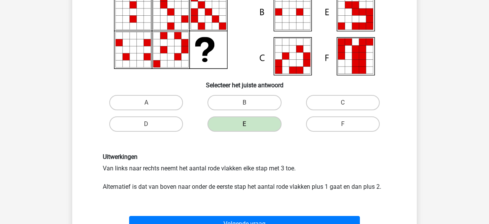
scroll to position [158, 0]
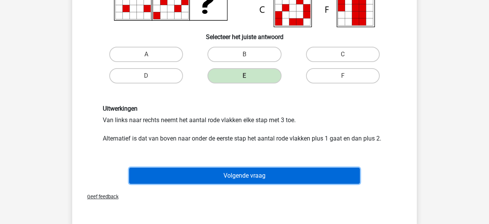
click at [214, 170] on button "Volgende vraag" at bounding box center [244, 175] width 231 height 16
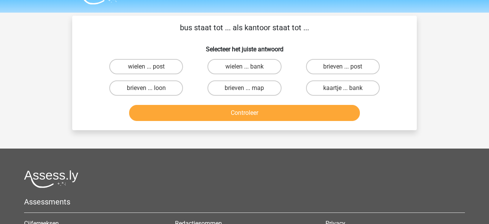
scroll to position [0, 0]
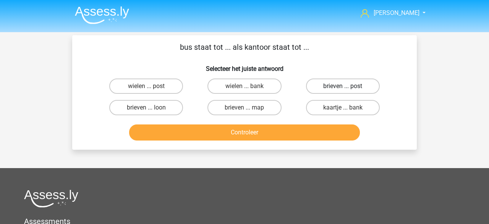
click at [322, 89] on label "brieven ... post" at bounding box center [343, 85] width 74 height 15
click at [343, 89] on input "brieven ... post" at bounding box center [345, 88] width 5 height 5
radio input "true"
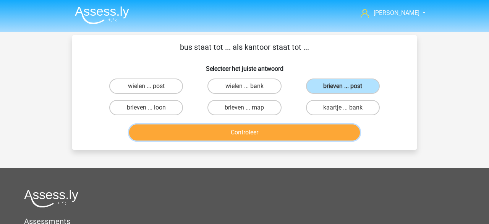
click at [254, 131] on button "Controleer" at bounding box center [244, 132] width 231 height 16
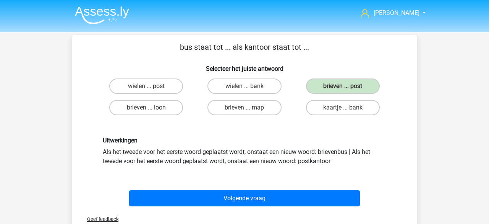
click at [195, 186] on div "Volgende vraag" at bounding box center [245, 196] width 320 height 25
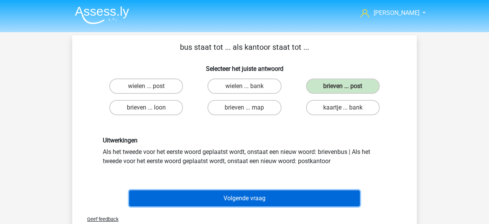
click at [196, 195] on button "Volgende vraag" at bounding box center [244, 198] width 231 height 16
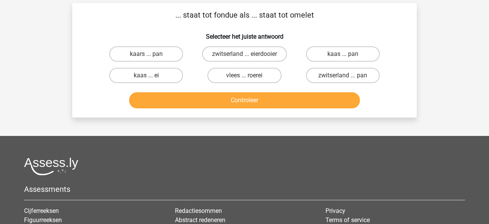
scroll to position [35, 0]
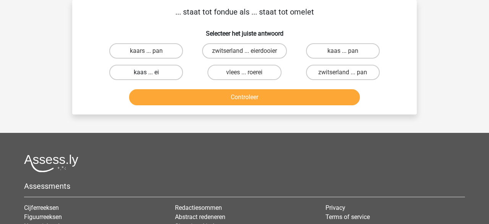
click at [144, 74] on label "kaas ... ei" at bounding box center [146, 72] width 74 height 15
click at [146, 74] on input "kaas ... ei" at bounding box center [148, 74] width 5 height 5
radio input "true"
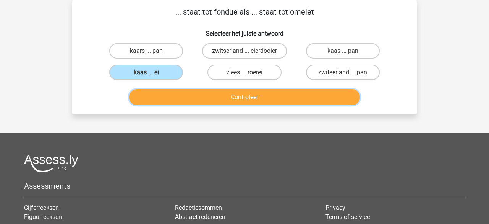
click at [167, 94] on button "Controleer" at bounding box center [244, 97] width 231 height 16
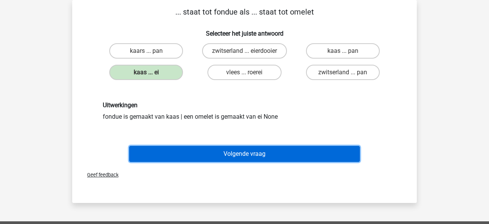
click at [244, 150] on button "Volgende vraag" at bounding box center [244, 154] width 231 height 16
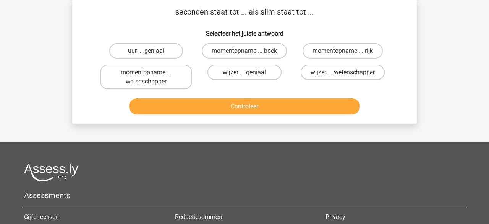
click at [160, 55] on label "uur ... geniaal" at bounding box center [146, 50] width 74 height 15
click at [151, 55] on input "uur ... geniaal" at bounding box center [148, 53] width 5 height 5
radio input "true"
click at [182, 94] on div "Controleer" at bounding box center [245, 104] width 320 height 25
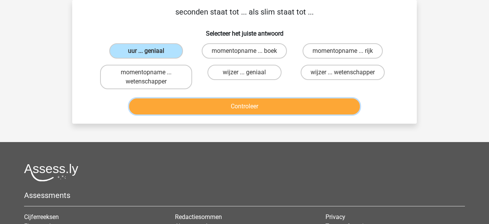
click at [185, 99] on button "Controleer" at bounding box center [244, 106] width 231 height 16
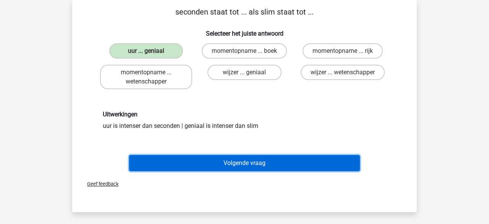
click at [235, 164] on button "Volgende vraag" at bounding box center [244, 163] width 231 height 16
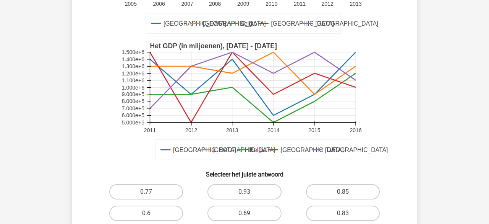
scroll to position [193, 0]
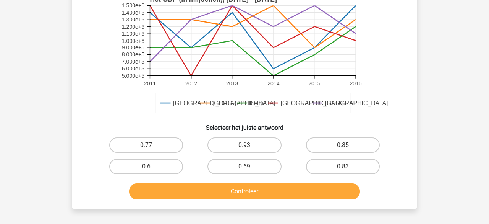
drag, startPoint x: 237, startPoint y: 167, endPoint x: 229, endPoint y: 182, distance: 16.7
click at [237, 167] on label "0.69" at bounding box center [245, 166] width 74 height 15
click at [245, 167] on input "0.69" at bounding box center [247, 168] width 5 height 5
radio input "true"
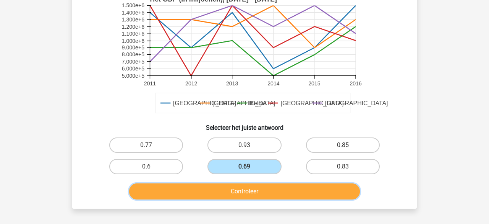
click at [227, 185] on button "Controleer" at bounding box center [244, 191] width 231 height 16
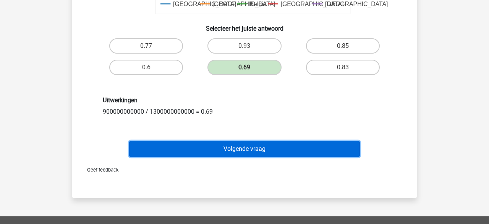
click at [219, 146] on button "Volgende vraag" at bounding box center [244, 149] width 231 height 16
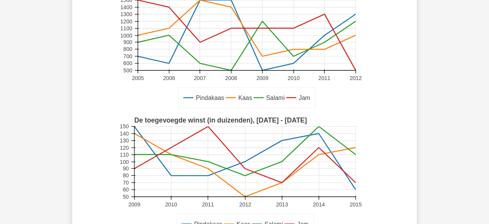
scroll to position [268, 0]
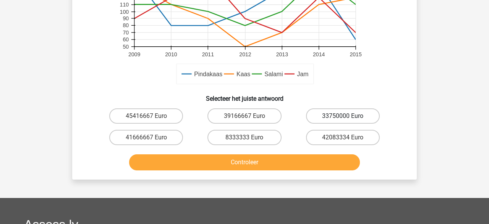
click at [327, 119] on label "33750000 Euro" at bounding box center [343, 115] width 74 height 15
click at [343, 119] on input "33750000 Euro" at bounding box center [345, 118] width 5 height 5
radio input "true"
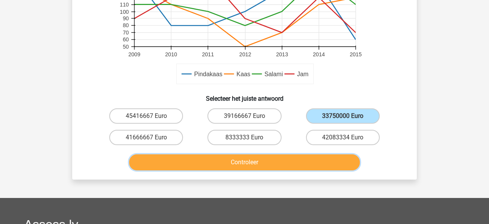
click at [272, 155] on button "Controleer" at bounding box center [244, 162] width 231 height 16
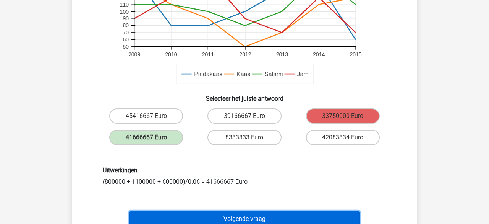
click at [212, 216] on button "Volgende vraag" at bounding box center [244, 219] width 231 height 16
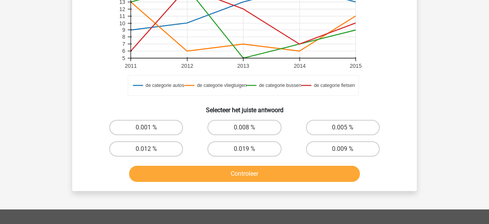
scroll to position [251, 0]
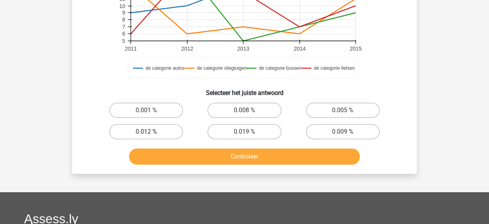
click at [178, 131] on label "0.012 %" at bounding box center [146, 131] width 74 height 15
click at [151, 132] on input "0.012 %" at bounding box center [148, 134] width 5 height 5
radio input "true"
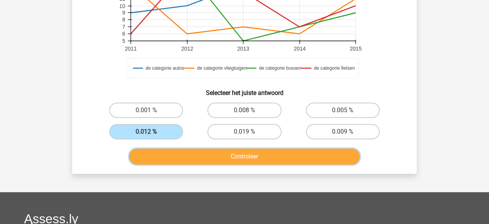
click at [202, 154] on button "Controleer" at bounding box center [244, 156] width 231 height 16
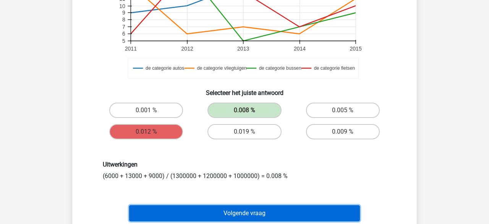
click at [224, 212] on button "Volgende vraag" at bounding box center [244, 213] width 231 height 16
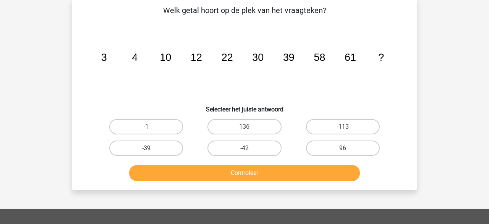
scroll to position [35, 0]
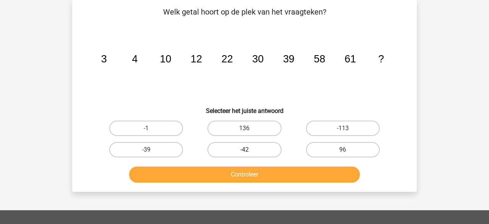
click at [221, 145] on label "-42" at bounding box center [245, 149] width 74 height 15
click at [245, 150] on input "-42" at bounding box center [247, 152] width 5 height 5
radio input "true"
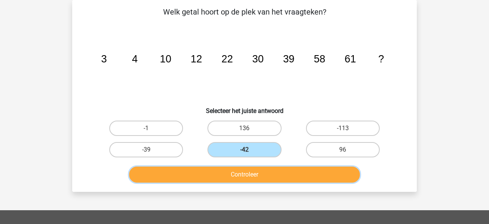
click at [220, 170] on button "Controleer" at bounding box center [244, 174] width 231 height 16
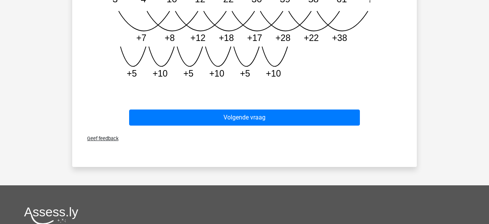
scroll to position [360, 0]
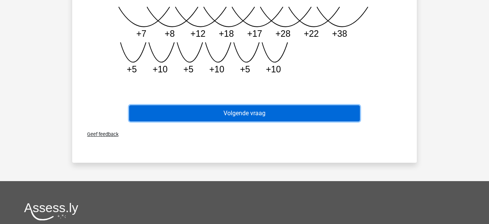
click at [213, 108] on button "Volgende vraag" at bounding box center [244, 113] width 231 height 16
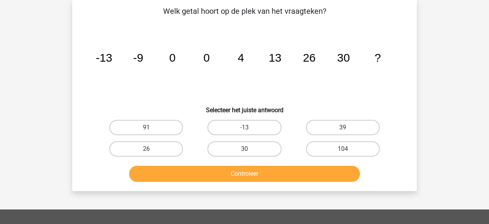
scroll to position [35, 0]
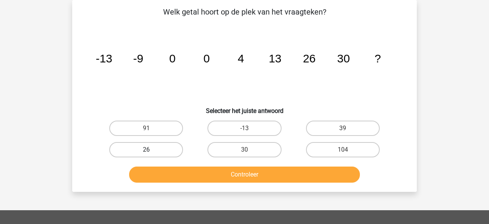
click at [168, 149] on label "26" at bounding box center [146, 149] width 74 height 15
click at [151, 150] on input "26" at bounding box center [148, 152] width 5 height 5
radio input "true"
click at [179, 165] on div "Controleer" at bounding box center [245, 172] width 320 height 25
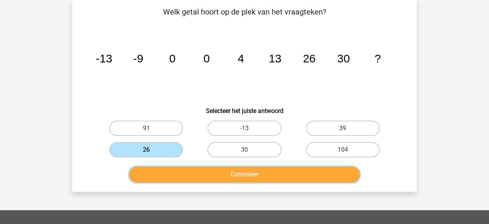
click at [179, 167] on button "Controleer" at bounding box center [244, 174] width 231 height 16
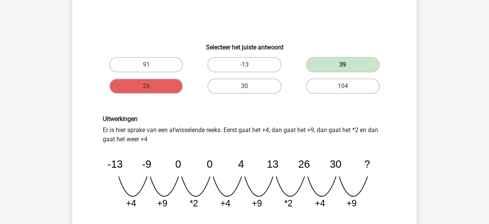
scroll to position [156, 0]
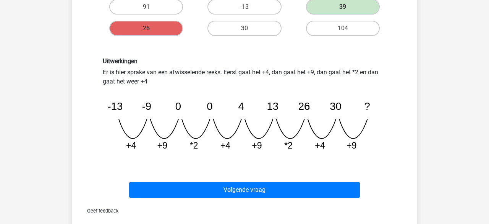
click at [232, 201] on div "Geef feedback" at bounding box center [244, 211] width 339 height 20
click at [233, 198] on div "Volgende vraag" at bounding box center [244, 191] width 295 height 19
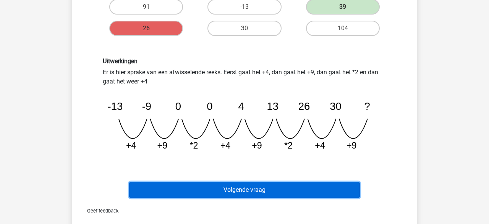
click at [234, 193] on button "Volgende vraag" at bounding box center [244, 190] width 231 height 16
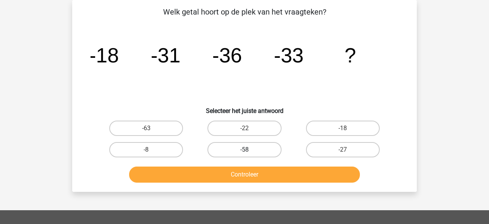
scroll to position [35, 0]
click at [336, 146] on label "-27" at bounding box center [343, 149] width 74 height 15
click at [343, 150] on input "-27" at bounding box center [345, 152] width 5 height 5
radio input "true"
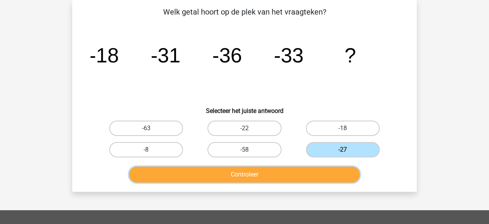
click at [289, 174] on button "Controleer" at bounding box center [244, 174] width 231 height 16
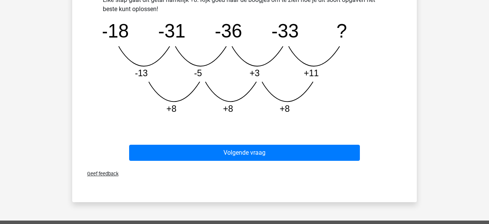
scroll to position [239, 0]
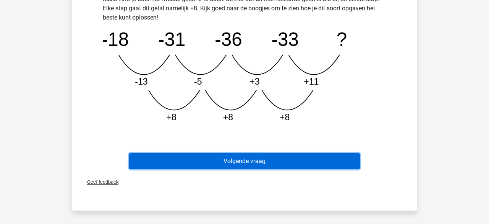
click at [260, 157] on button "Volgende vraag" at bounding box center [244, 161] width 231 height 16
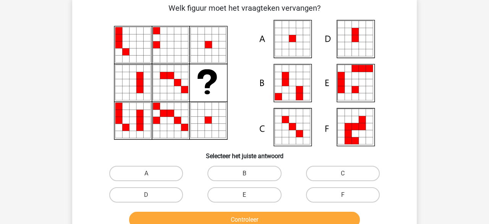
scroll to position [35, 0]
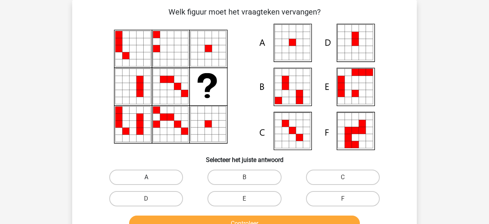
click at [168, 176] on label "A" at bounding box center [146, 176] width 74 height 15
click at [151, 177] on input "A" at bounding box center [148, 179] width 5 height 5
radio input "true"
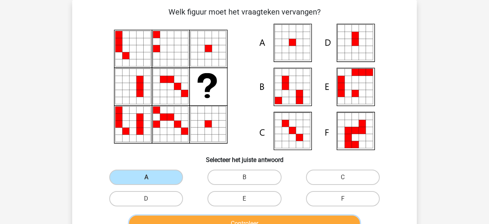
click at [177, 221] on button "Controleer" at bounding box center [244, 223] width 231 height 16
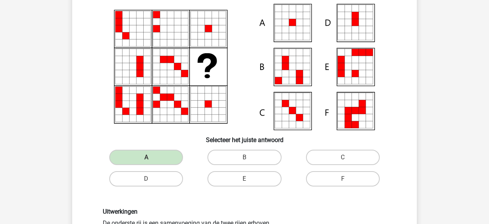
scroll to position [126, 0]
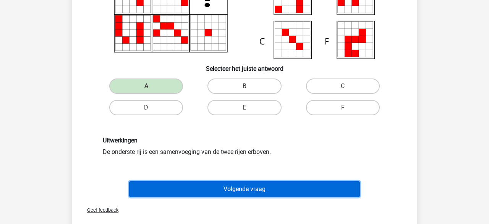
click at [223, 190] on button "Volgende vraag" at bounding box center [244, 189] width 231 height 16
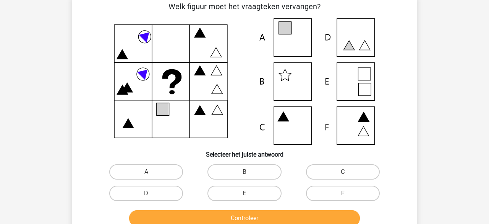
scroll to position [35, 0]
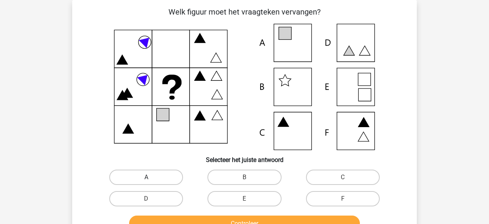
click at [173, 183] on label "A" at bounding box center [146, 176] width 74 height 15
click at [151, 182] on input "A" at bounding box center [148, 179] width 5 height 5
radio input "true"
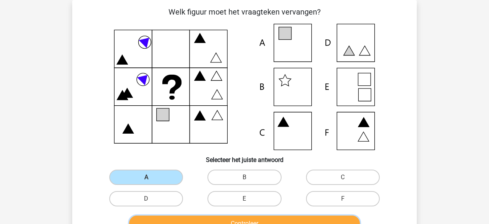
click at [192, 218] on button "Controleer" at bounding box center [244, 223] width 231 height 16
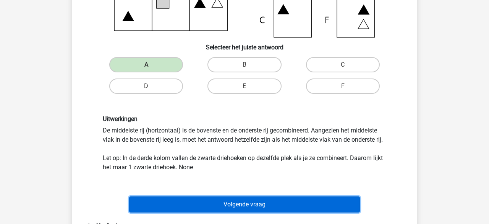
click at [215, 199] on button "Volgende vraag" at bounding box center [244, 204] width 231 height 16
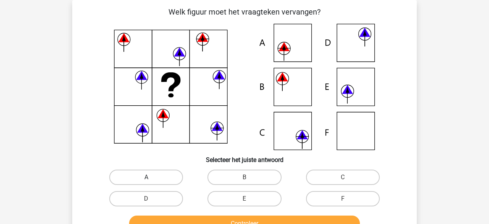
click at [170, 179] on label "A" at bounding box center [146, 176] width 74 height 15
click at [151, 179] on input "A" at bounding box center [148, 179] width 5 height 5
radio input "true"
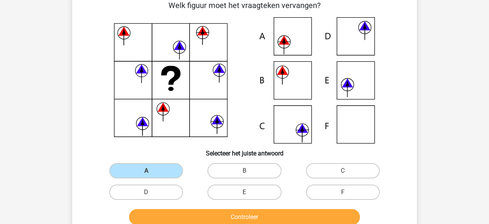
scroll to position [47, 0]
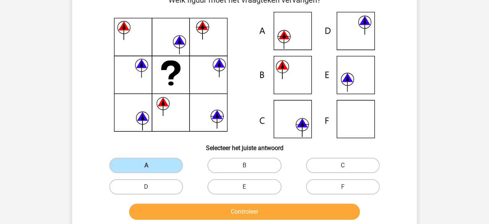
click at [196, 203] on div "Controleer" at bounding box center [245, 209] width 320 height 25
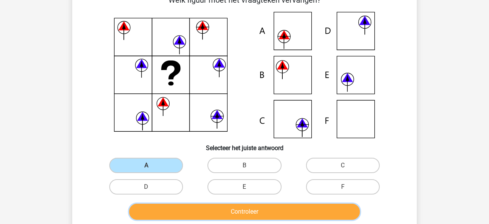
click at [196, 208] on button "Controleer" at bounding box center [244, 211] width 231 height 16
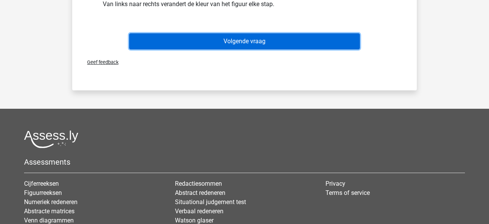
click at [203, 46] on button "Volgende vraag" at bounding box center [244, 41] width 231 height 16
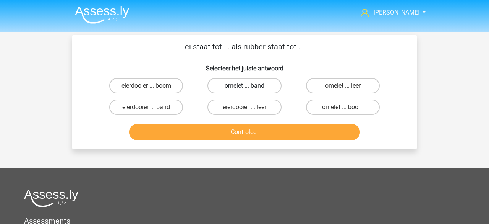
scroll to position [0, 0]
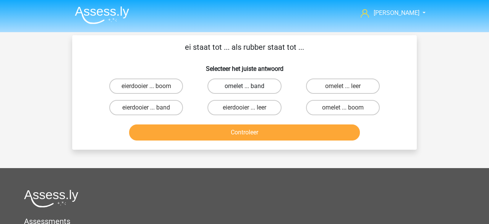
click at [243, 86] on label "omelet ... band" at bounding box center [245, 85] width 74 height 15
click at [245, 86] on input "omelet ... band" at bounding box center [247, 88] width 5 height 5
radio input "true"
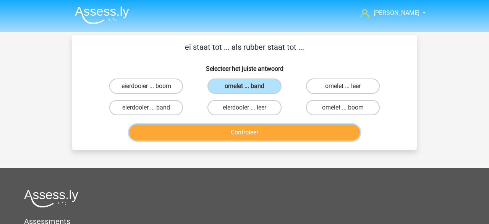
click at [229, 128] on button "Controleer" at bounding box center [244, 132] width 231 height 16
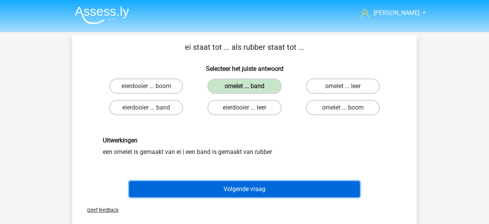
click at [226, 188] on button "Volgende vraag" at bounding box center [244, 189] width 231 height 16
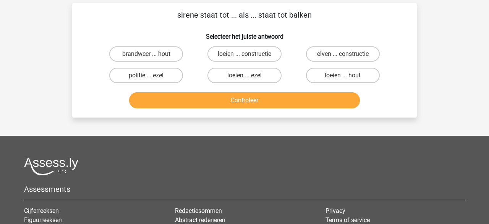
scroll to position [35, 0]
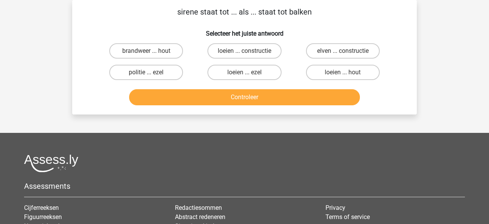
drag, startPoint x: 248, startPoint y: 72, endPoint x: 249, endPoint y: 82, distance: 10.4
click at [249, 72] on label "loeien ... ezel" at bounding box center [245, 72] width 74 height 15
click at [249, 72] on input "loeien ... ezel" at bounding box center [247, 74] width 5 height 5
radio input "true"
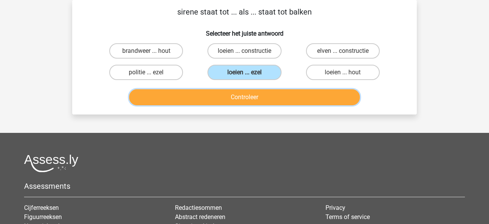
click at [247, 89] on button "Controleer" at bounding box center [244, 97] width 231 height 16
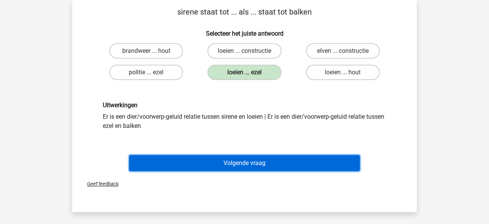
click at [215, 162] on button "Volgende vraag" at bounding box center [244, 163] width 231 height 16
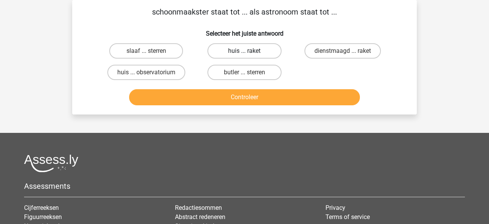
click at [257, 50] on label "huis ... raket" at bounding box center [245, 50] width 74 height 15
click at [250, 51] on input "huis ... raket" at bounding box center [247, 53] width 5 height 5
radio input "true"
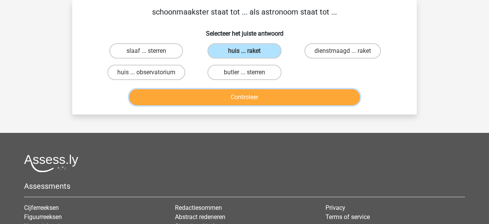
click at [256, 92] on button "Controleer" at bounding box center [244, 97] width 231 height 16
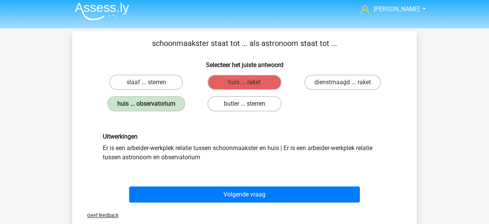
scroll to position [0, 0]
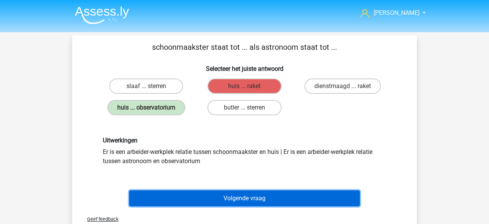
click at [194, 192] on button "Volgende vraag" at bounding box center [244, 198] width 231 height 16
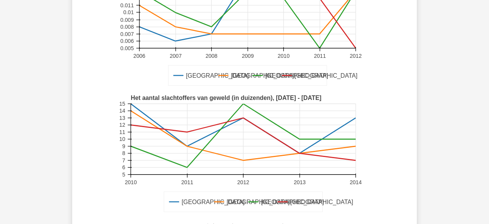
scroll to position [187, 0]
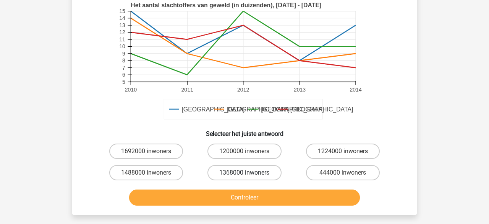
click at [216, 171] on label "1368000 inwoners" at bounding box center [245, 172] width 74 height 15
click at [245, 172] on input "1368000 inwoners" at bounding box center [247, 174] width 5 height 5
radio input "true"
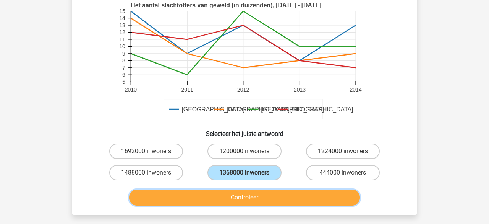
click at [215, 198] on button "Controleer" at bounding box center [244, 197] width 231 height 16
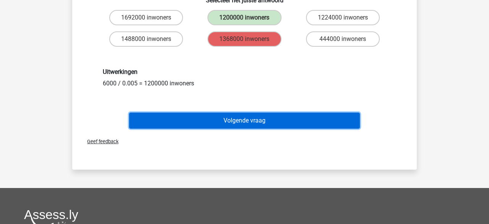
click at [206, 120] on button "Volgende vraag" at bounding box center [244, 120] width 231 height 16
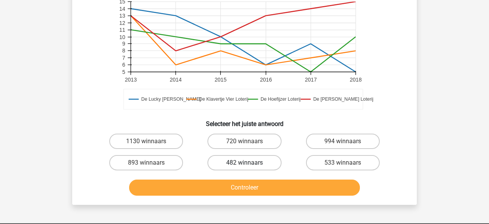
scroll to position [222, 0]
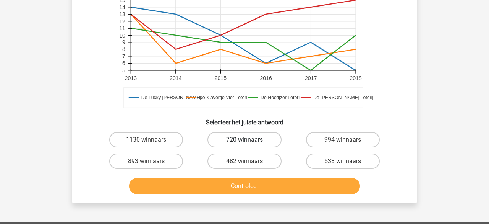
click at [231, 144] on label "720 winnaars" at bounding box center [245, 139] width 74 height 15
click at [245, 144] on input "720 winnaars" at bounding box center [247, 142] width 5 height 5
radio input "true"
click at [219, 174] on div "Controleer" at bounding box center [245, 184] width 320 height 25
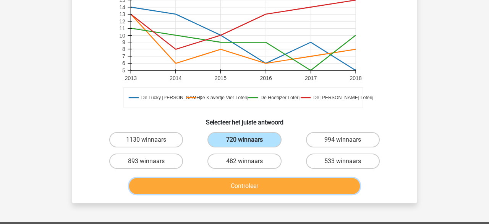
click at [219, 179] on button "Controleer" at bounding box center [244, 186] width 231 height 16
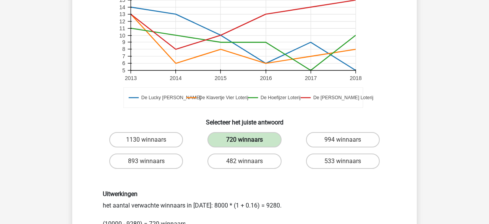
scroll to position [315, 0]
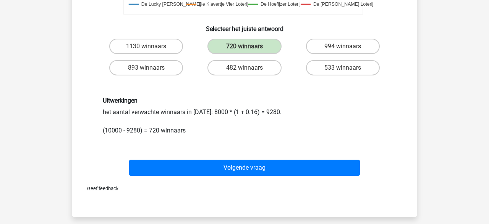
click at [226, 157] on div "Volgende vraag" at bounding box center [245, 165] width 320 height 25
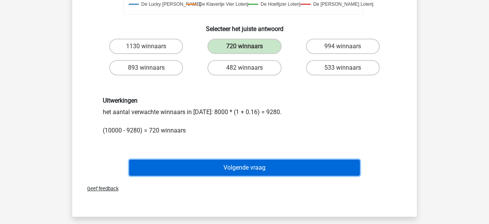
click at [225, 164] on button "Volgende vraag" at bounding box center [244, 167] width 231 height 16
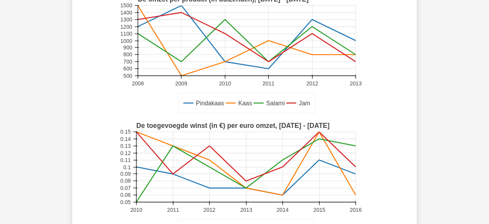
scroll to position [311, 0]
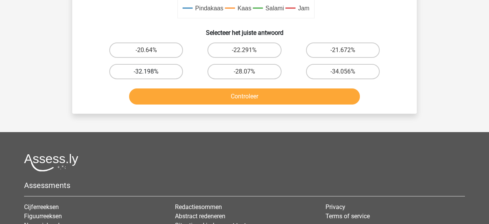
drag, startPoint x: 156, startPoint y: 67, endPoint x: 159, endPoint y: 76, distance: 9.2
click at [157, 73] on label "-32.198%" at bounding box center [146, 71] width 74 height 15
click at [151, 73] on input "-32.198%" at bounding box center [148, 74] width 5 height 5
radio input "true"
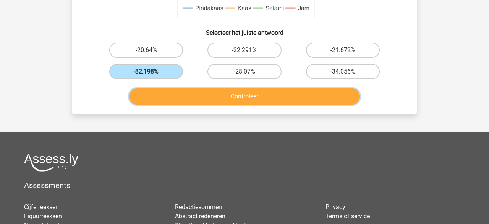
click at [168, 88] on button "Controleer" at bounding box center [244, 96] width 231 height 16
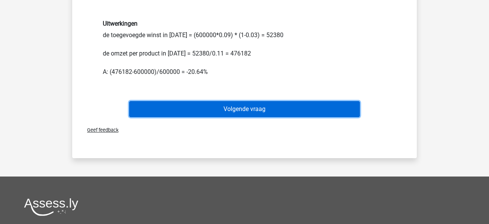
click at [205, 113] on button "Volgende vraag" at bounding box center [244, 109] width 231 height 16
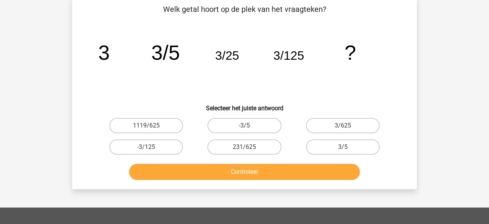
scroll to position [35, 0]
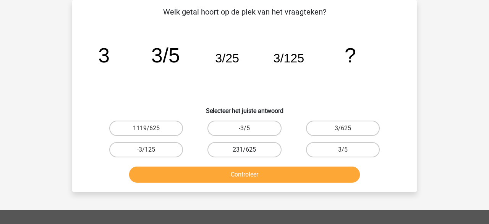
click at [234, 141] on div "231/625" at bounding box center [244, 149] width 98 height 21
click at [228, 124] on label "-3/5" at bounding box center [245, 127] width 74 height 15
click at [245, 128] on input "-3/5" at bounding box center [247, 130] width 5 height 5
radio input "true"
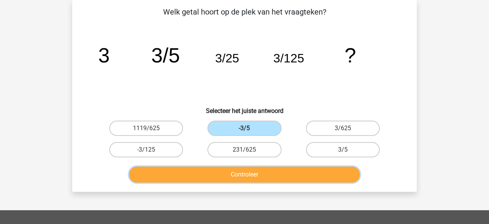
click at [228, 168] on button "Controleer" at bounding box center [244, 174] width 231 height 16
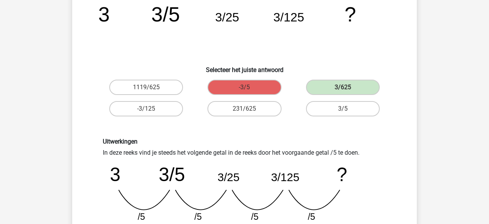
scroll to position [171, 0]
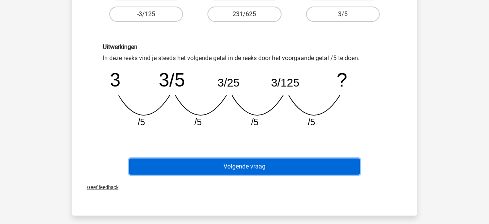
click at [224, 161] on button "Volgende vraag" at bounding box center [244, 166] width 231 height 16
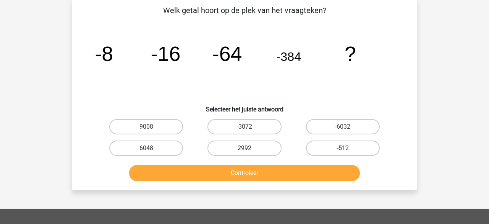
scroll to position [35, 0]
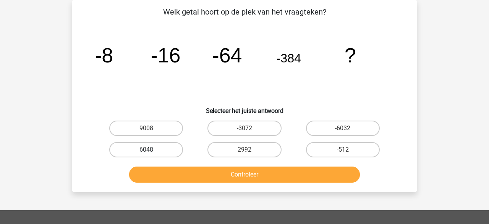
click at [174, 151] on label "6048" at bounding box center [146, 149] width 74 height 15
click at [151, 151] on input "6048" at bounding box center [148, 152] width 5 height 5
radio input "true"
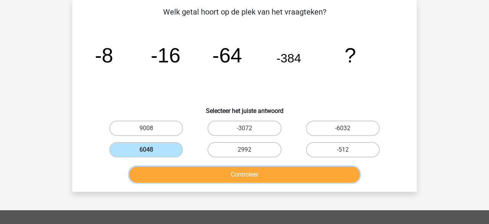
click at [184, 169] on button "Controleer" at bounding box center [244, 174] width 231 height 16
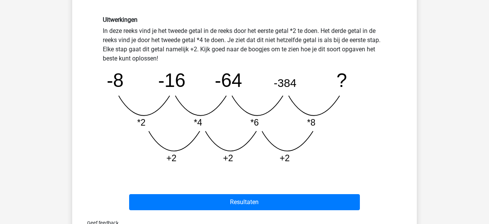
scroll to position [240, 0]
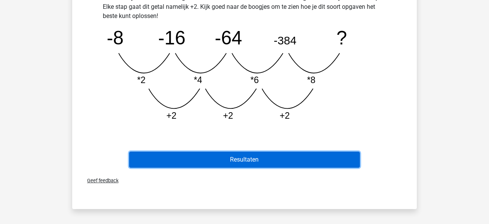
click at [253, 154] on button "Resultaten" at bounding box center [244, 159] width 231 height 16
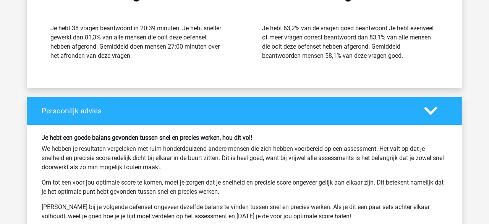
scroll to position [1784, 0]
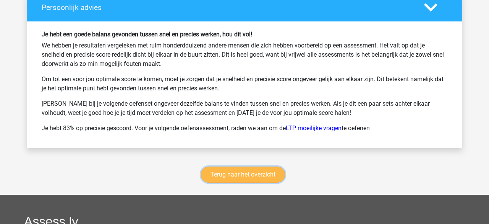
click at [260, 166] on link "Terug naar het overzicht" at bounding box center [243, 174] width 84 height 16
